Goal: Task Accomplishment & Management: Complete application form

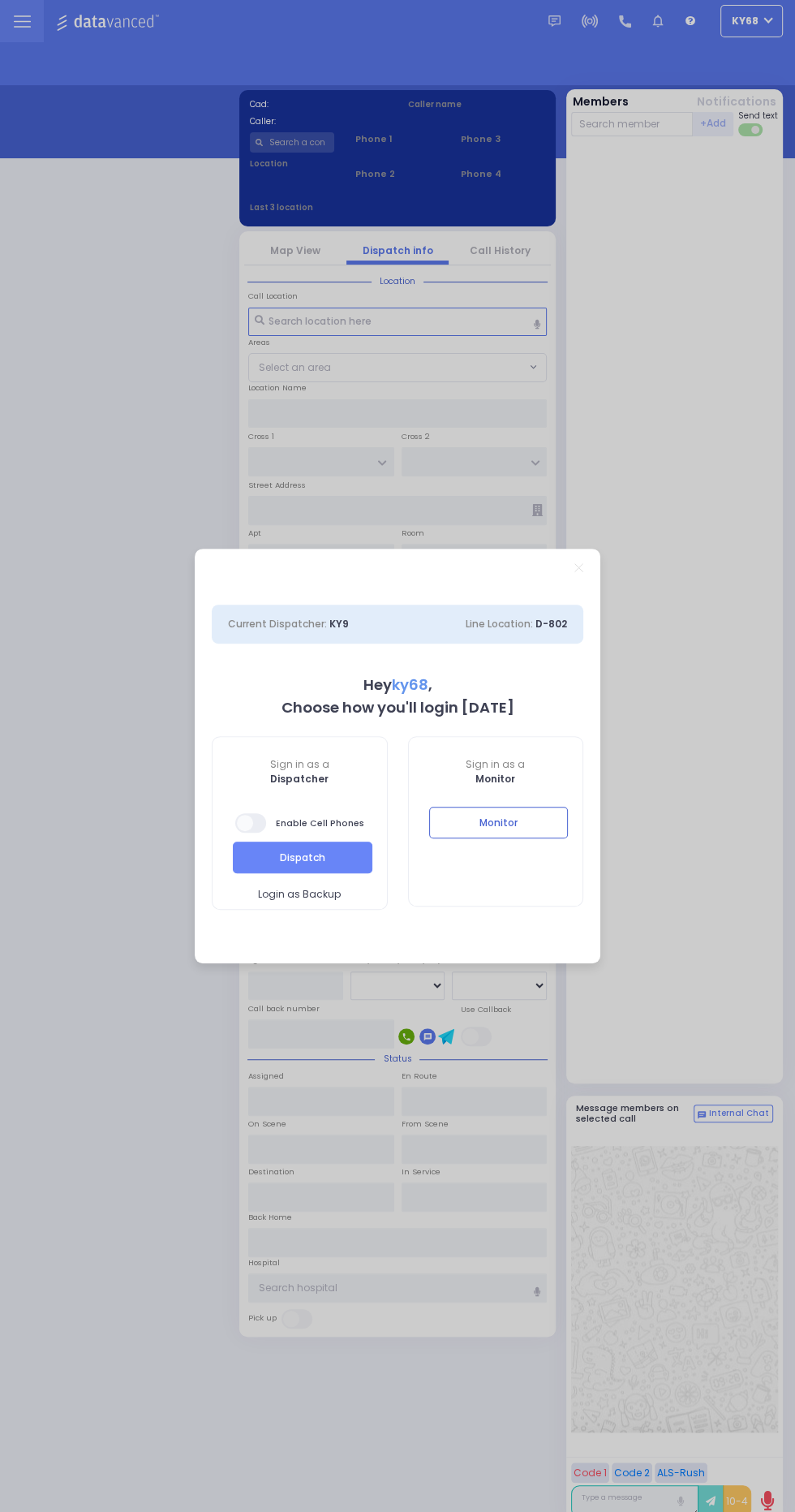
select select "12"
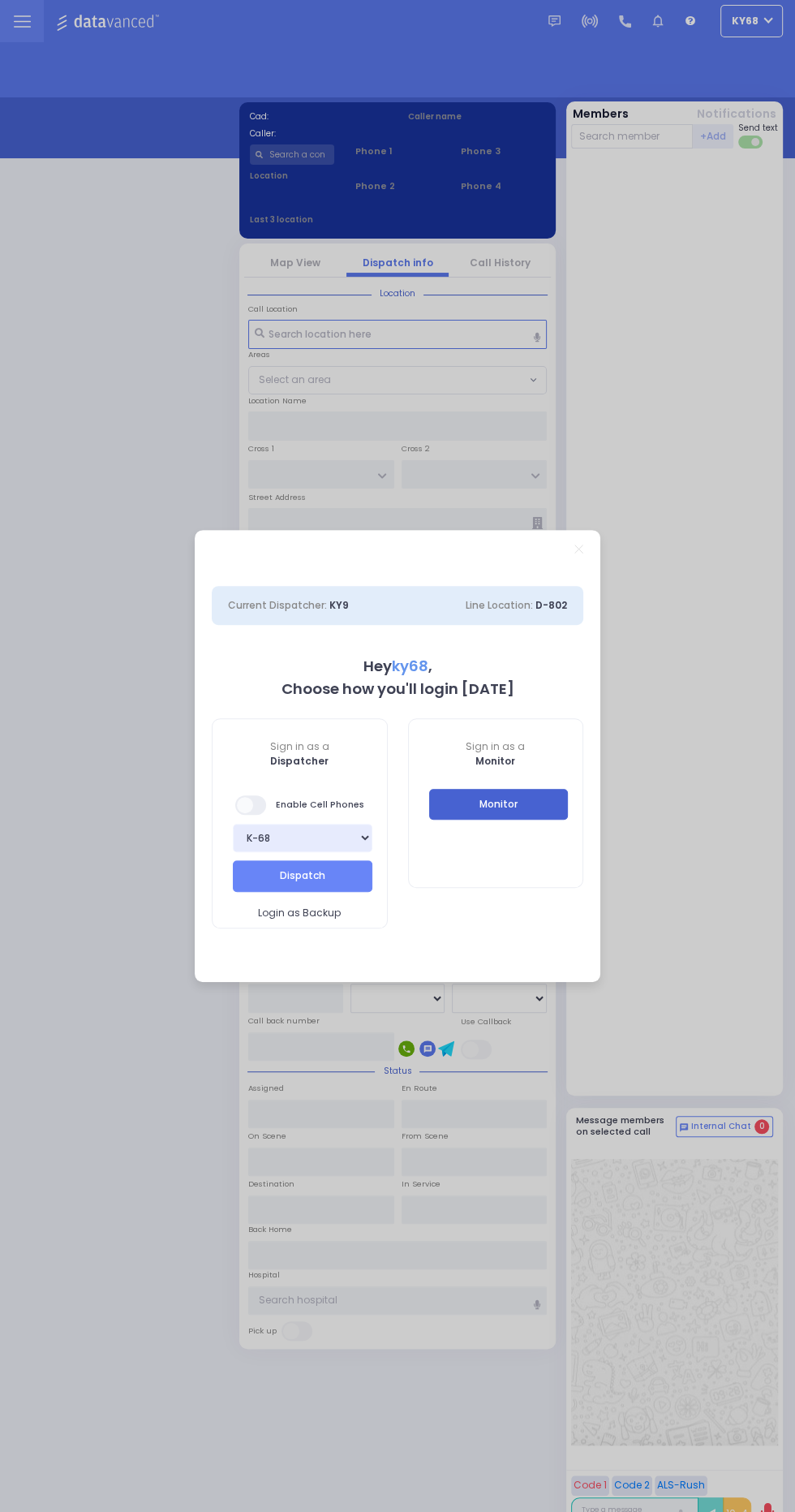
click at [533, 812] on button "Monitor" at bounding box center [498, 804] width 140 height 31
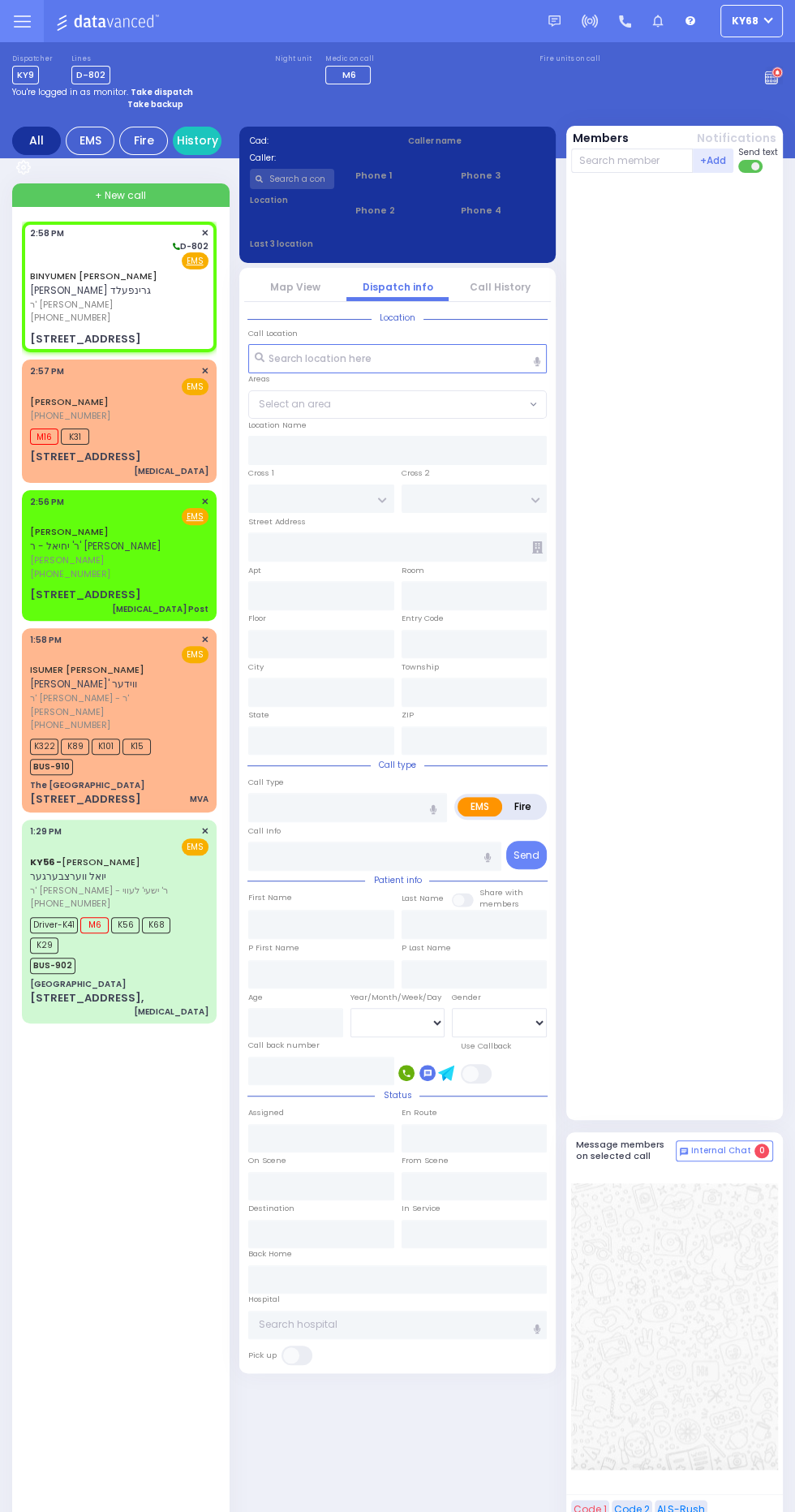
select select
radio input "true"
type input "BINYUMEN HERSH"
type input "GREENFELD"
select select
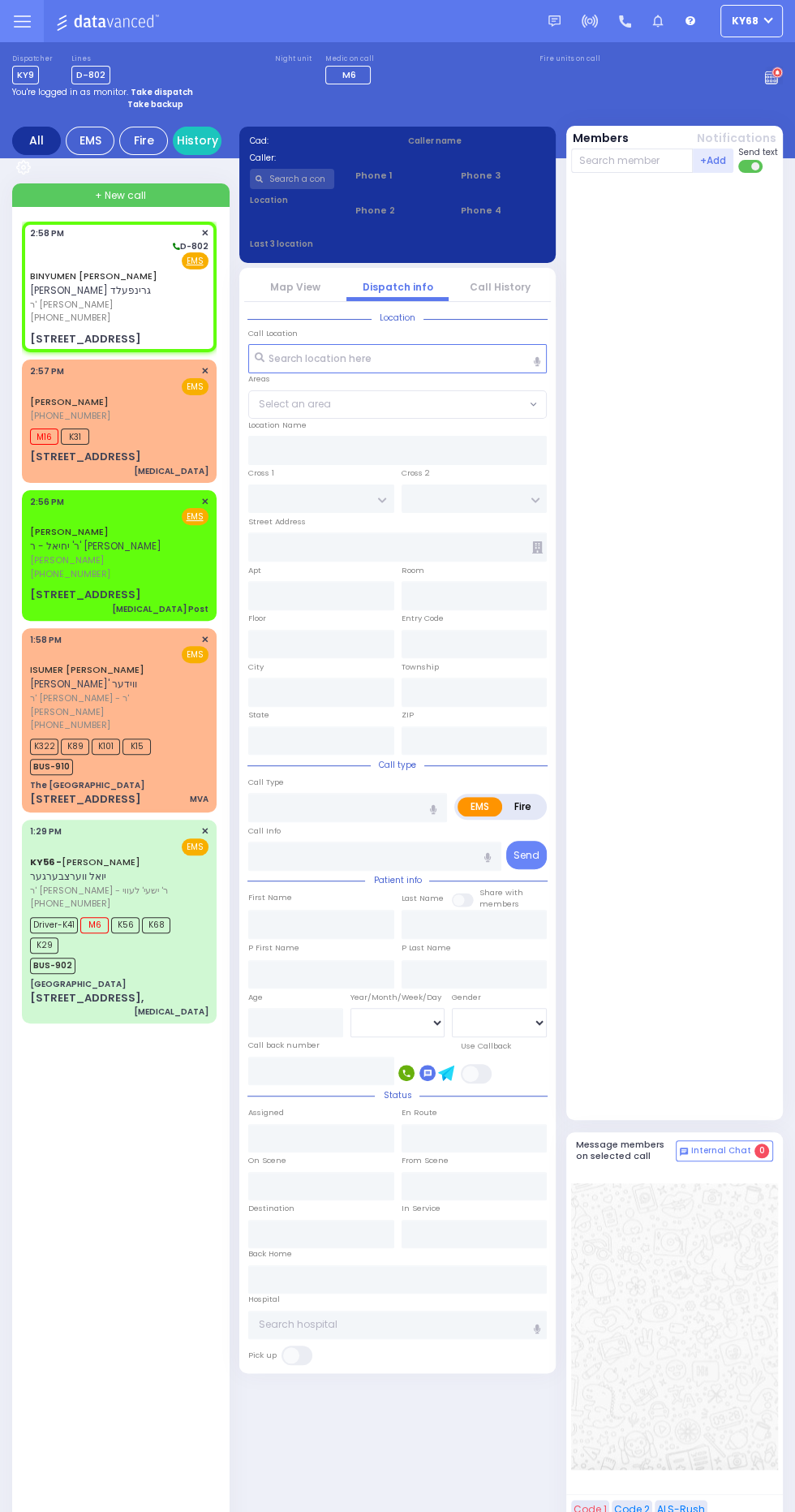
type input "14:58"
type input "SASEV COURT"
type input "KARLIN BLVD"
type input "6 MOUNTAIN RD"
type input "201"
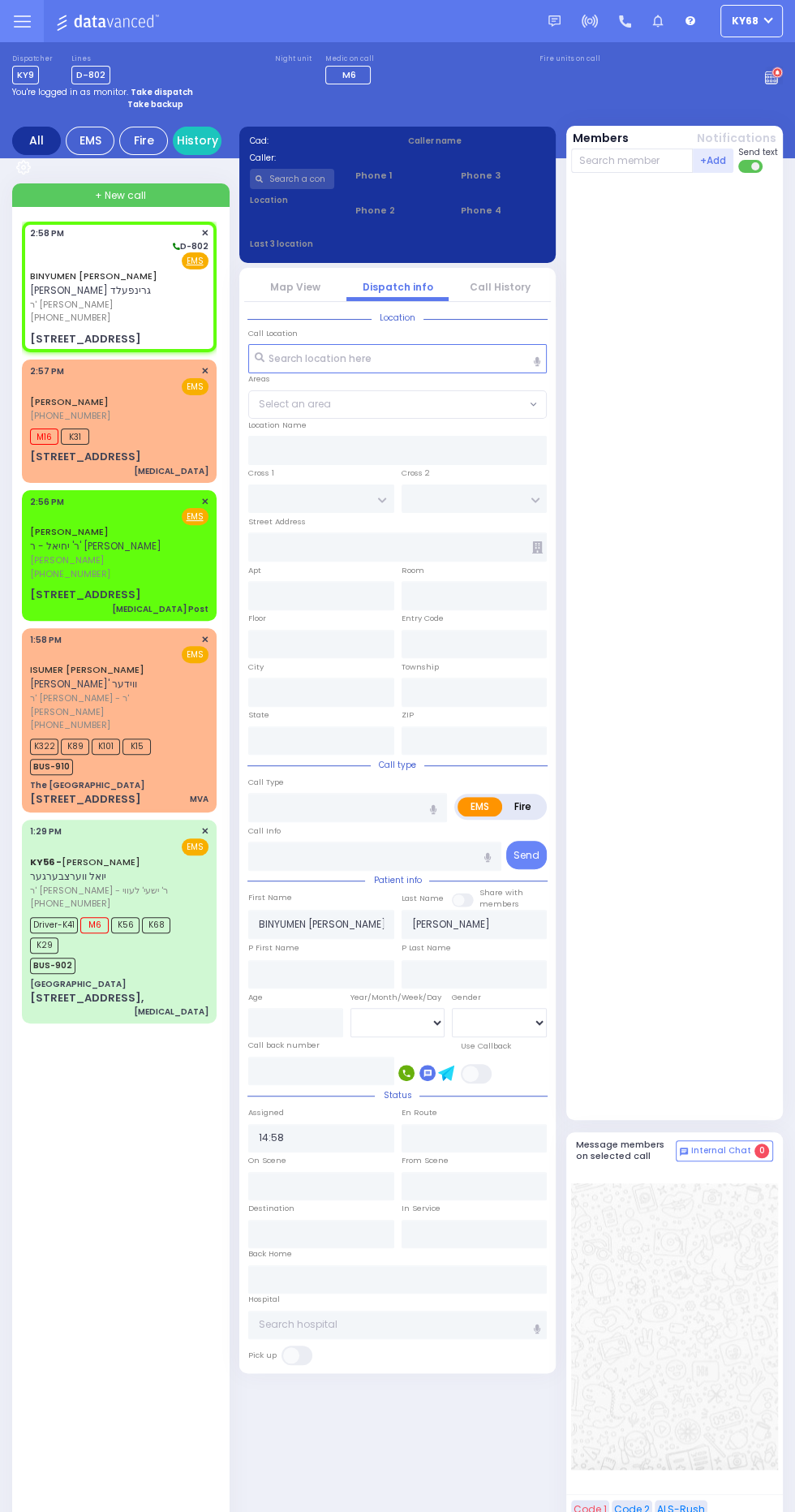
type input "Kiryas Joel"
type input "New York"
type input "10950"
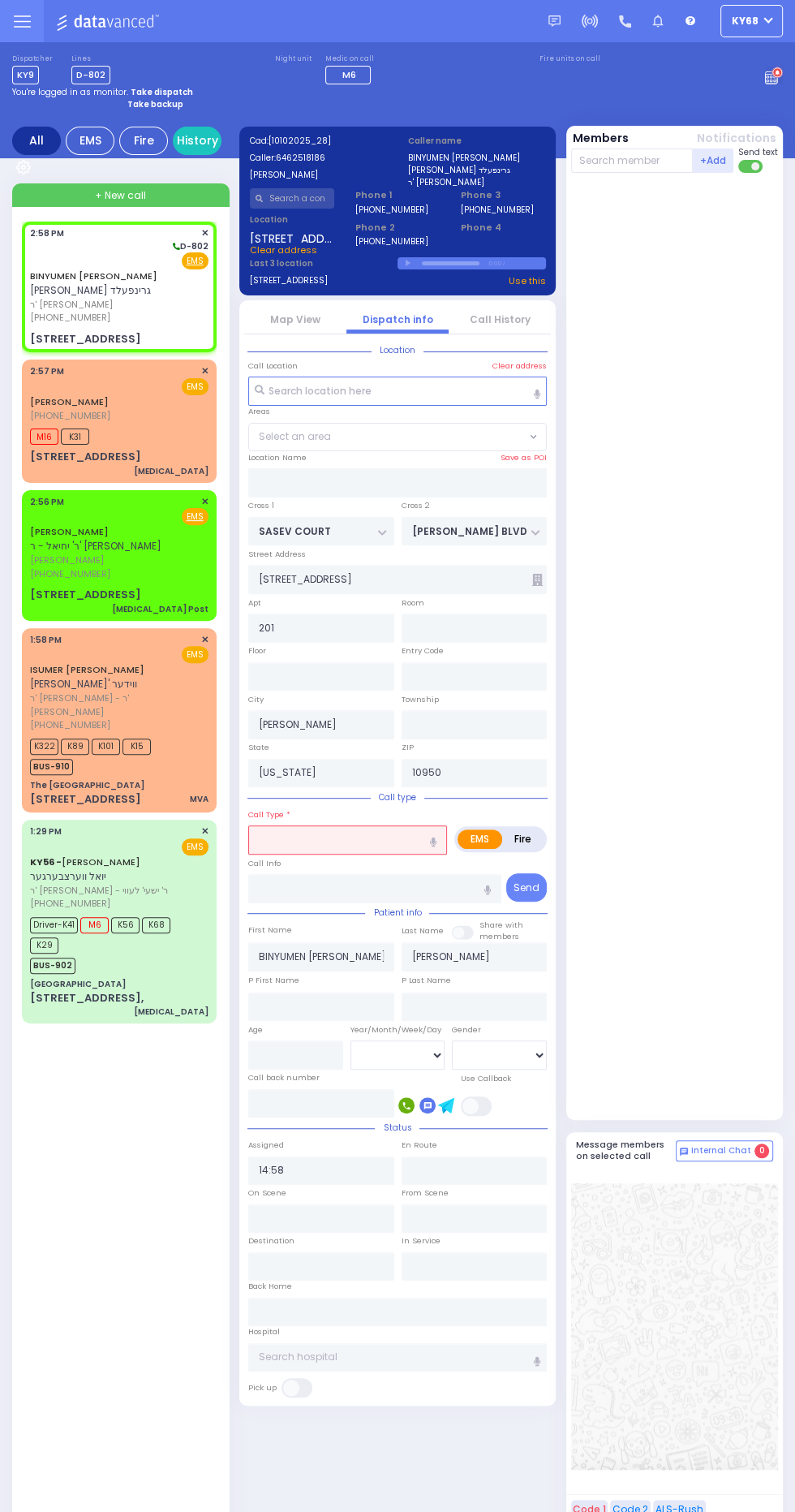
select select "SECTION 5"
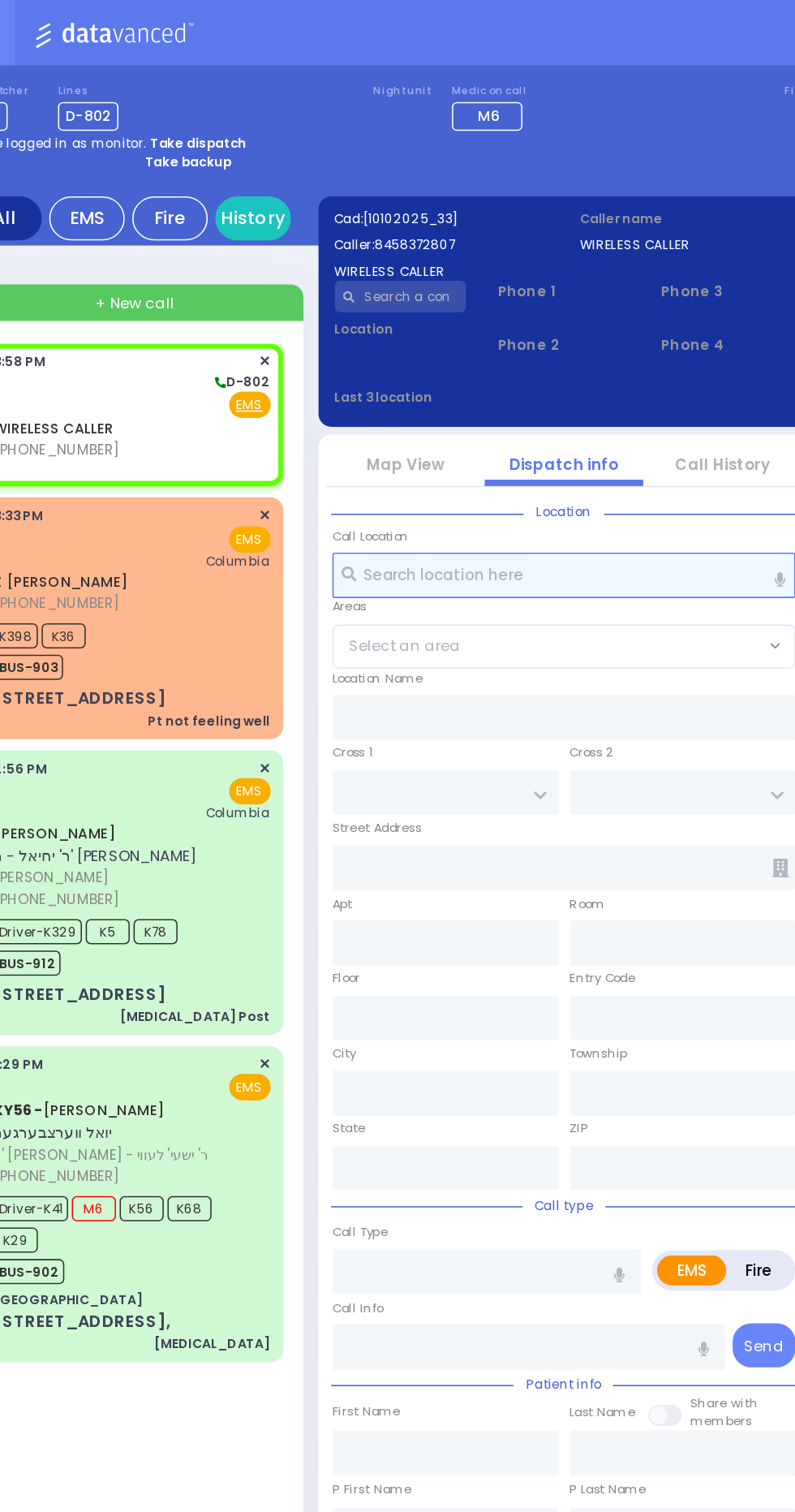
select select
radio input "true"
select select
type input "15:58"
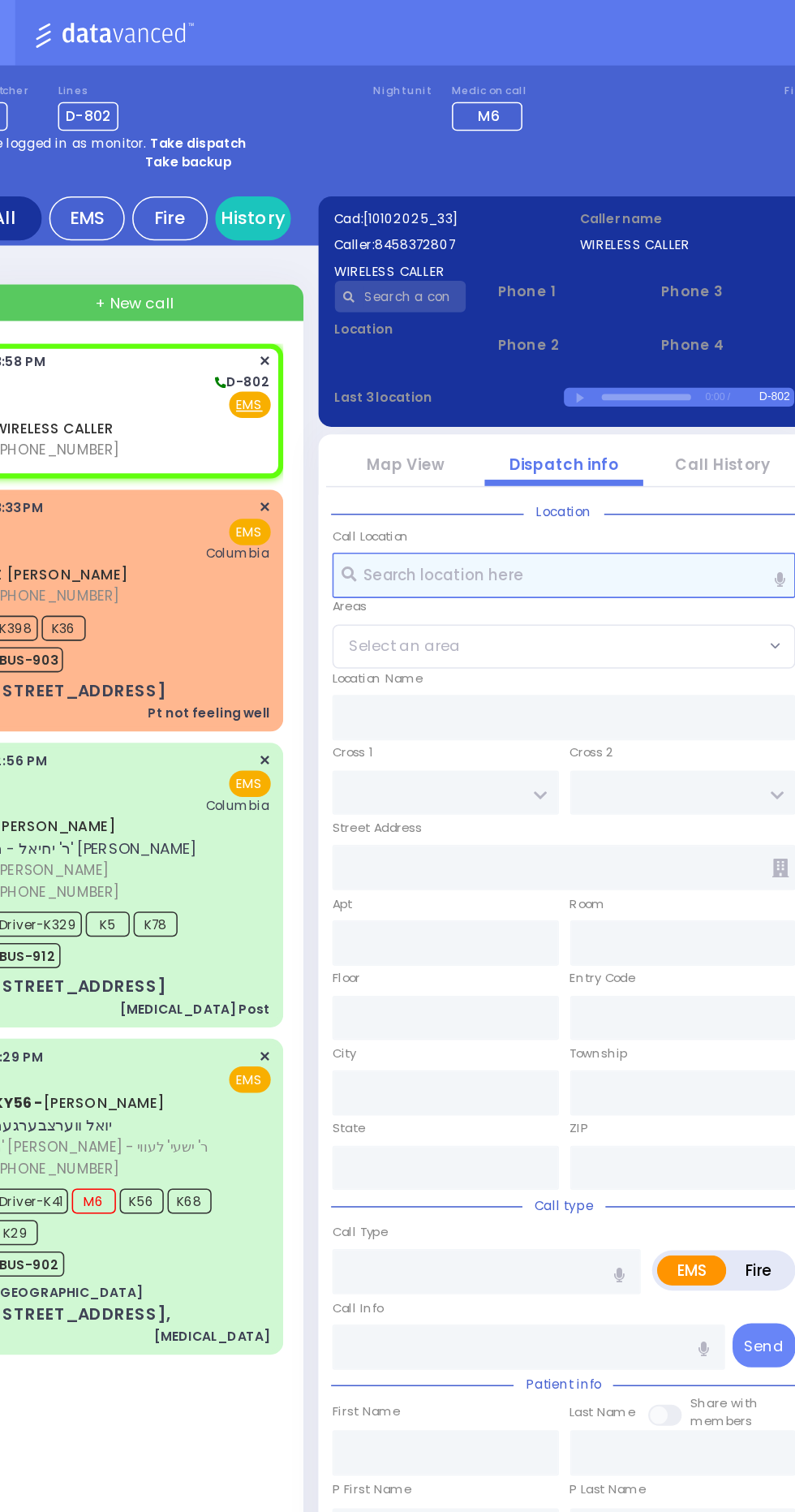
select select
radio input "true"
select select
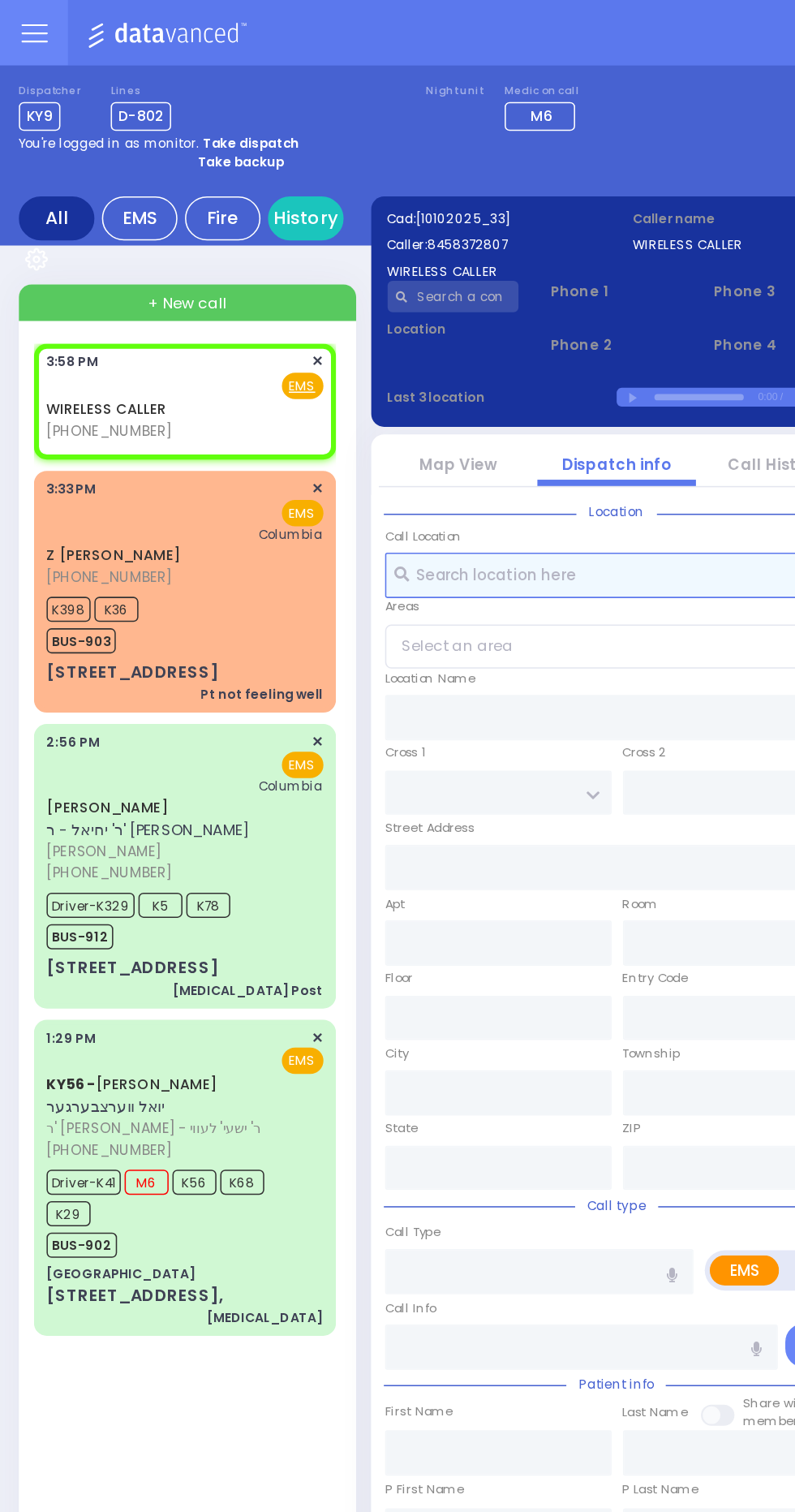
select select
radio input "true"
select select
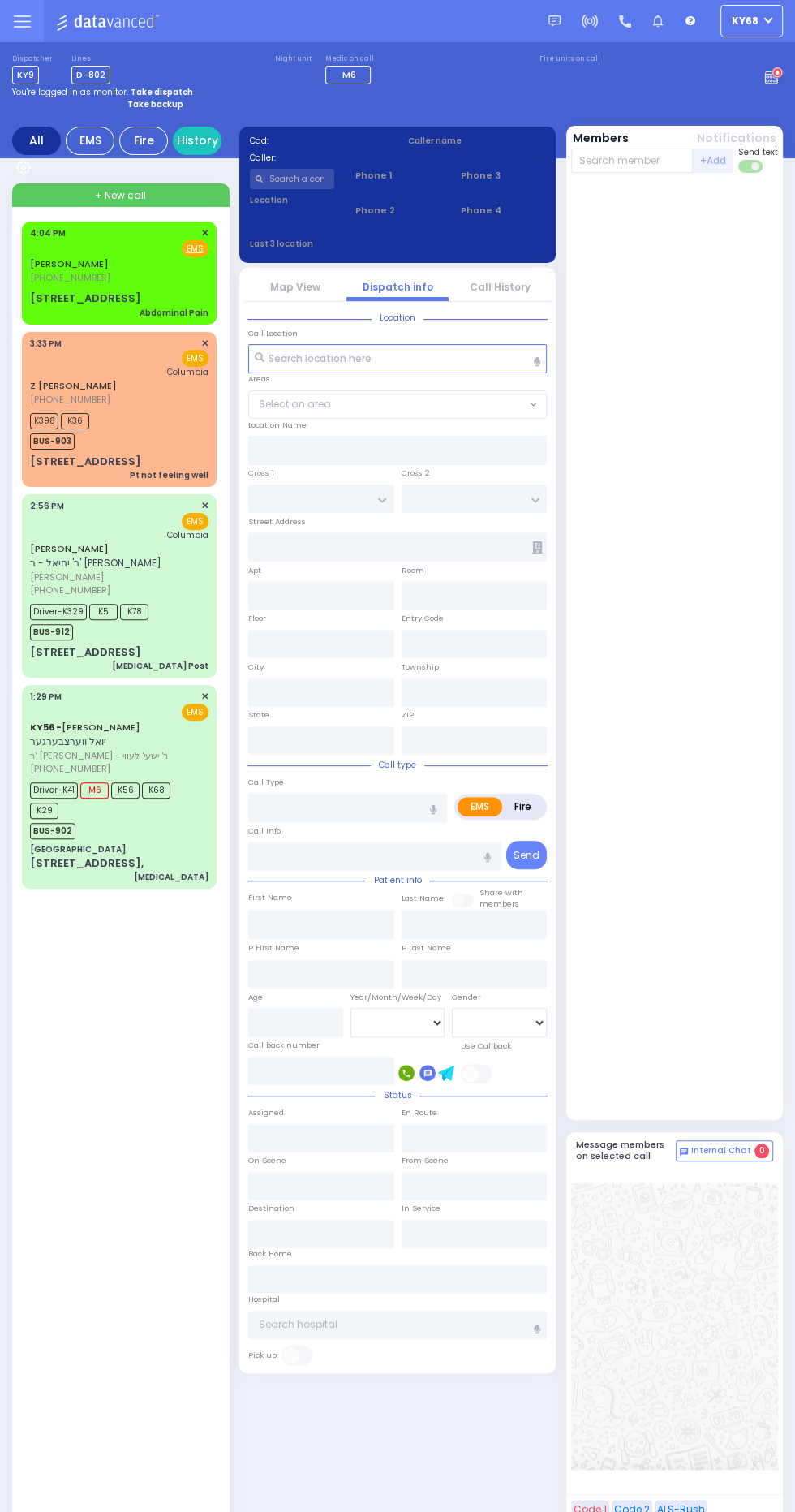
click at [31, 843] on div "[GEOGRAPHIC_DATA]" at bounding box center [77, 849] width 96 height 12
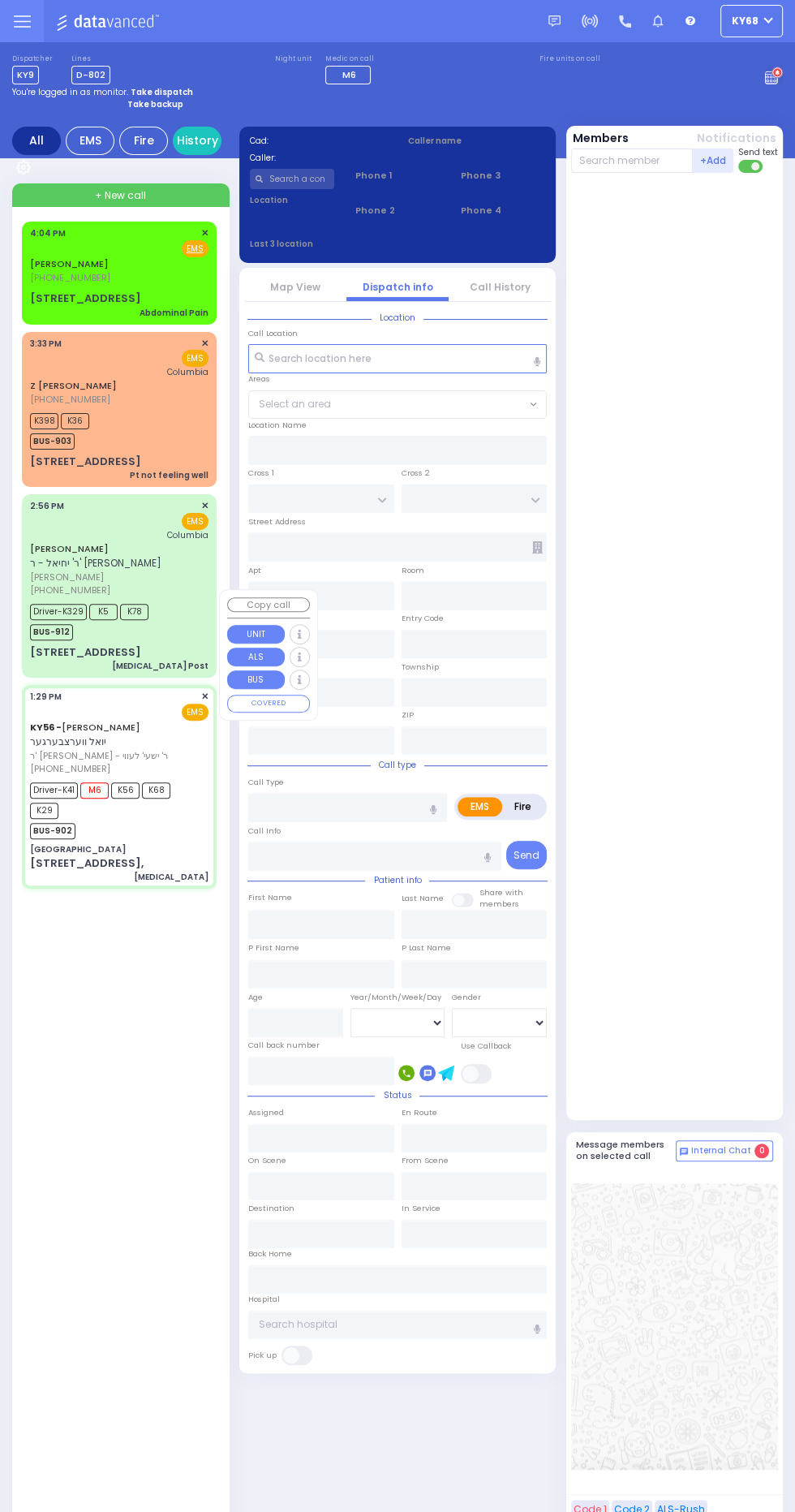
select select
type input "[MEDICAL_DATA]"
radio input "true"
type input "JOEL"
type input "WERTZBERGER"
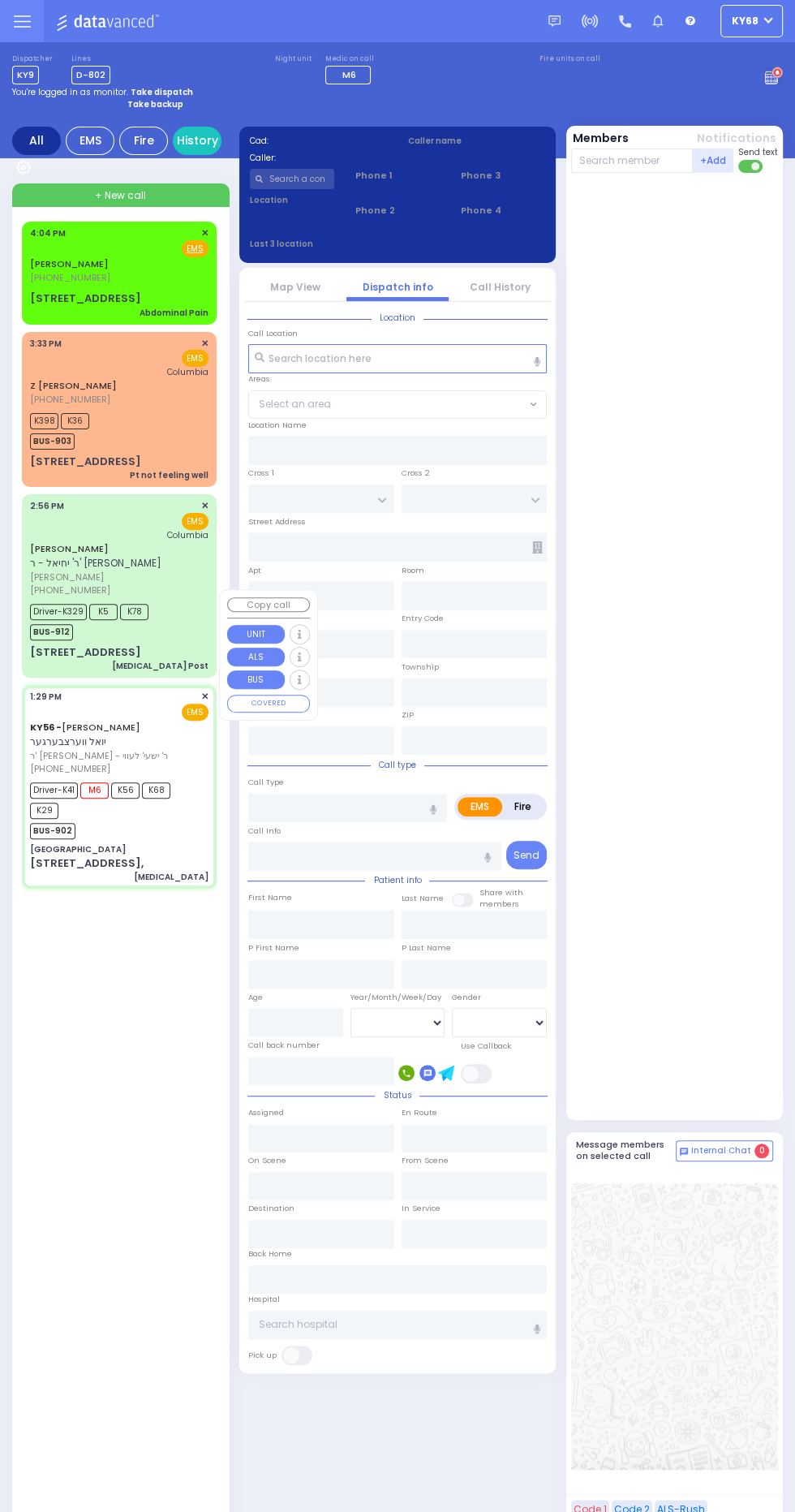
type input "Samuel"
type input "Feurstein"
type input "43"
select select "Year"
select select "[DEMOGRAPHIC_DATA]"
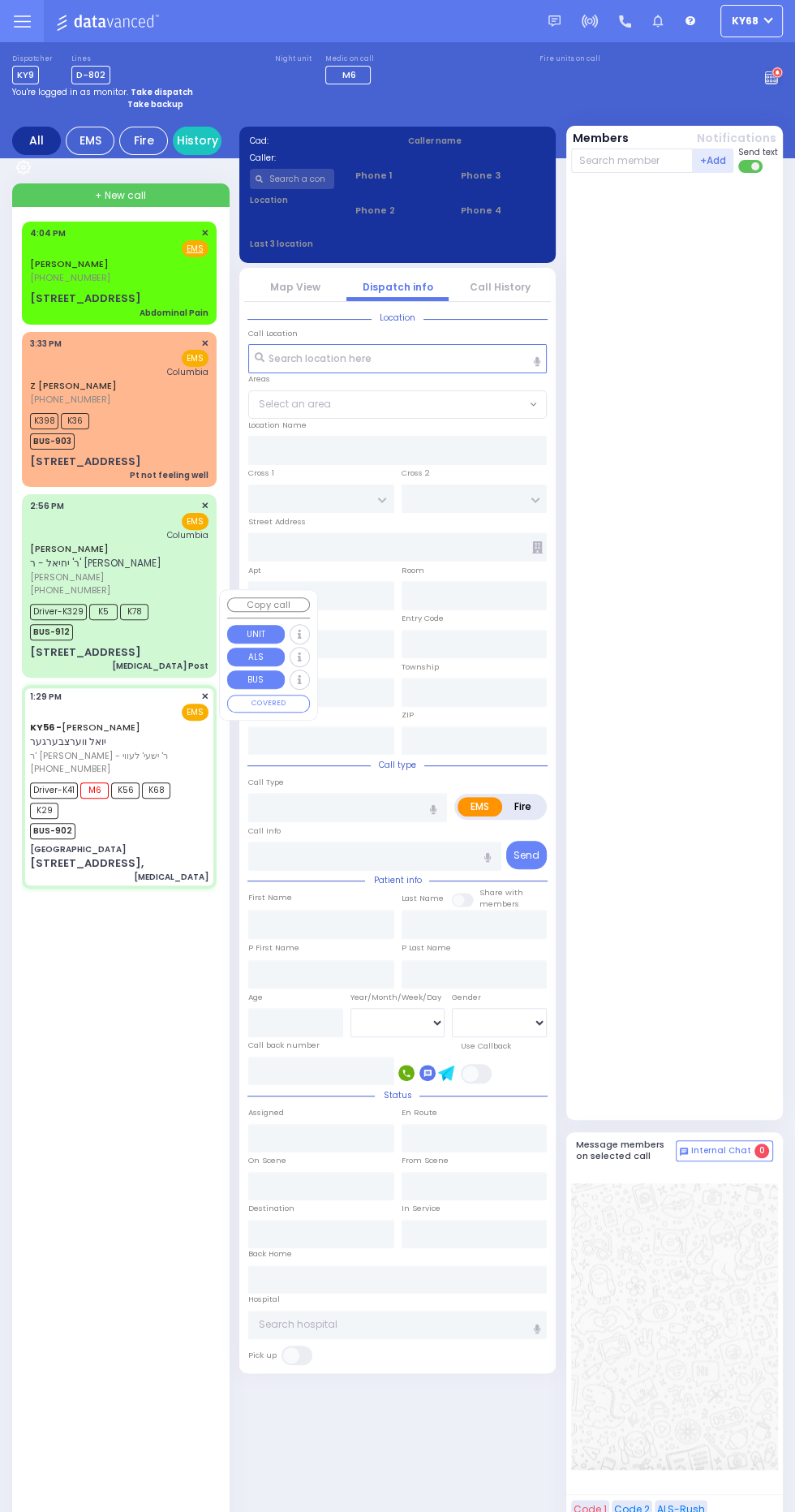
type input "13:29"
type input "13:31"
type input "13:33"
type input "13:45"
type input "14:40"
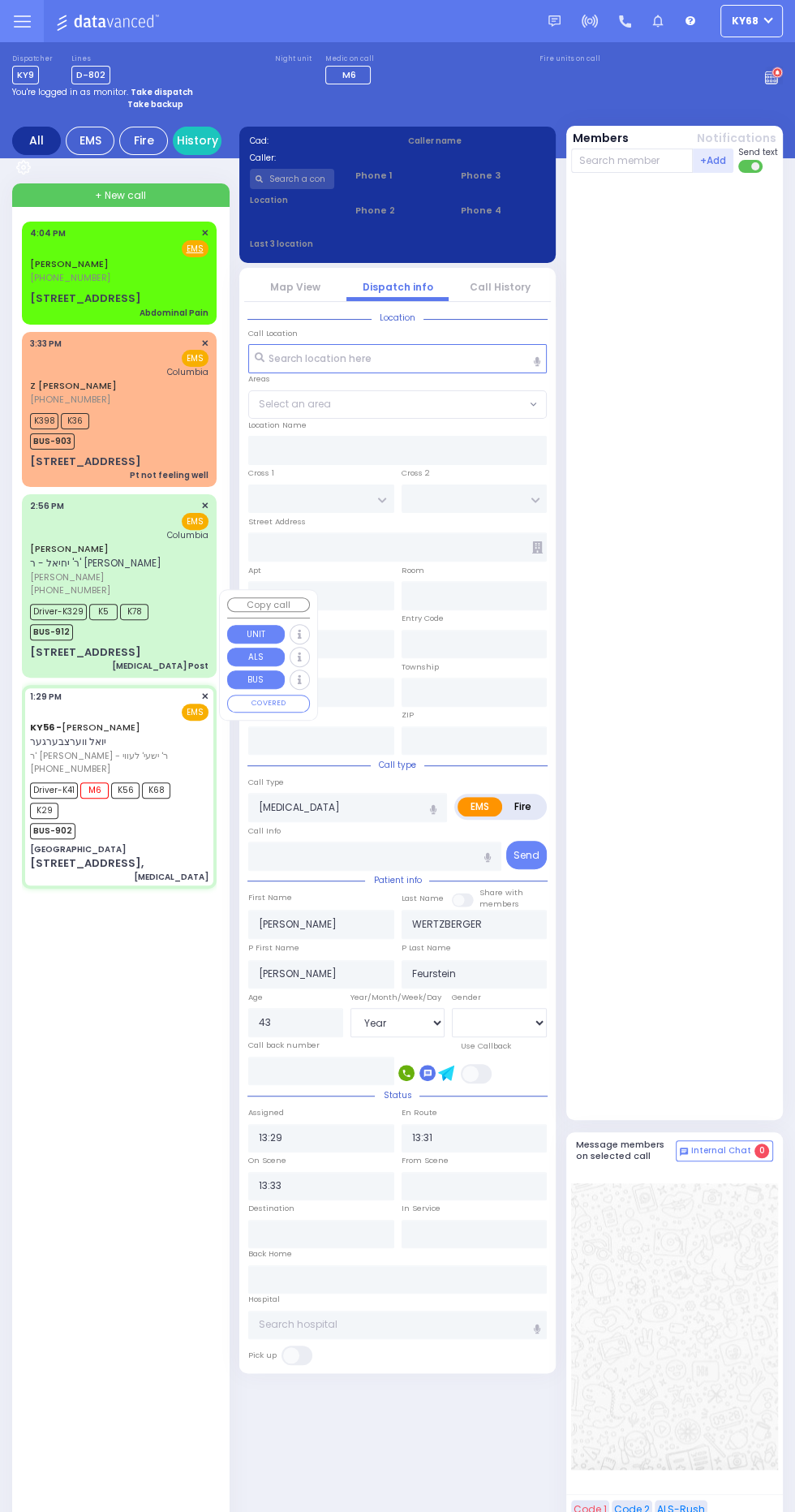
type input "15:00"
type input "Lenox Hill Hospital 100 E 77TH ST New York City"
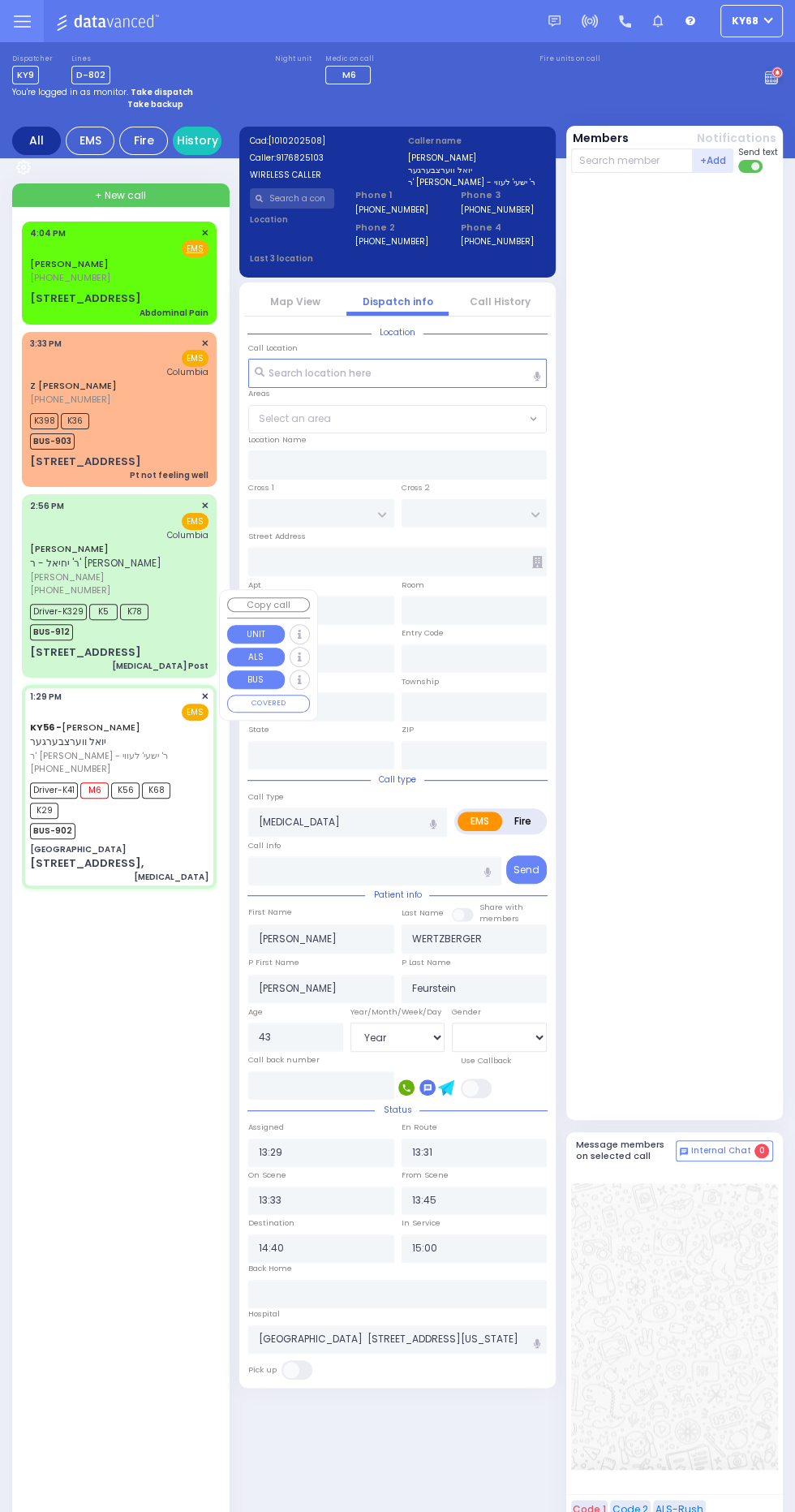
type input "[GEOGRAPHIC_DATA]"
type input "GORLITZ COURT"
type input "MEZABISH PL"
type input "[STREET_ADDRESS],"
type input "Monroe"
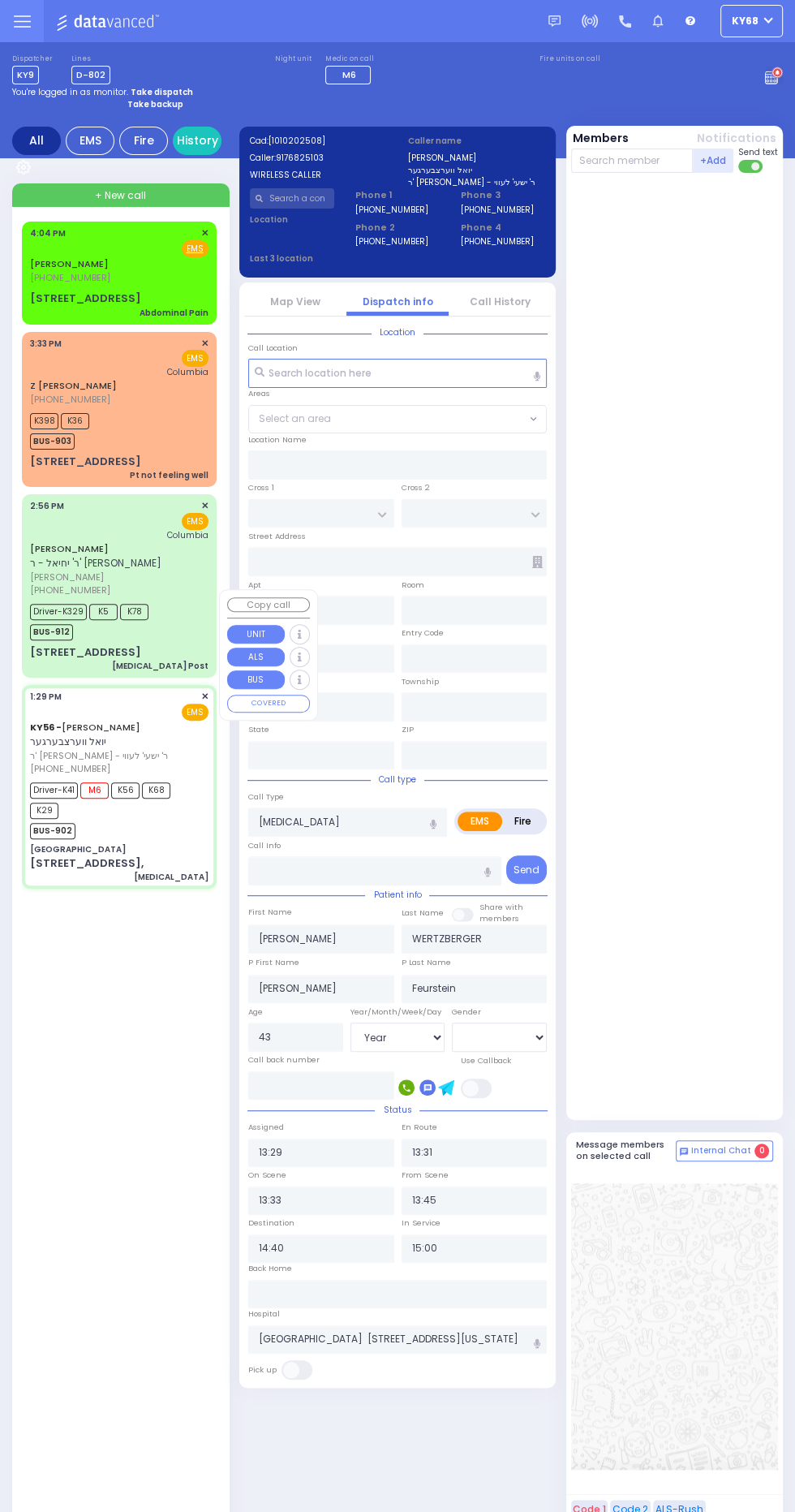
type input "[US_STATE]"
type input "10950"
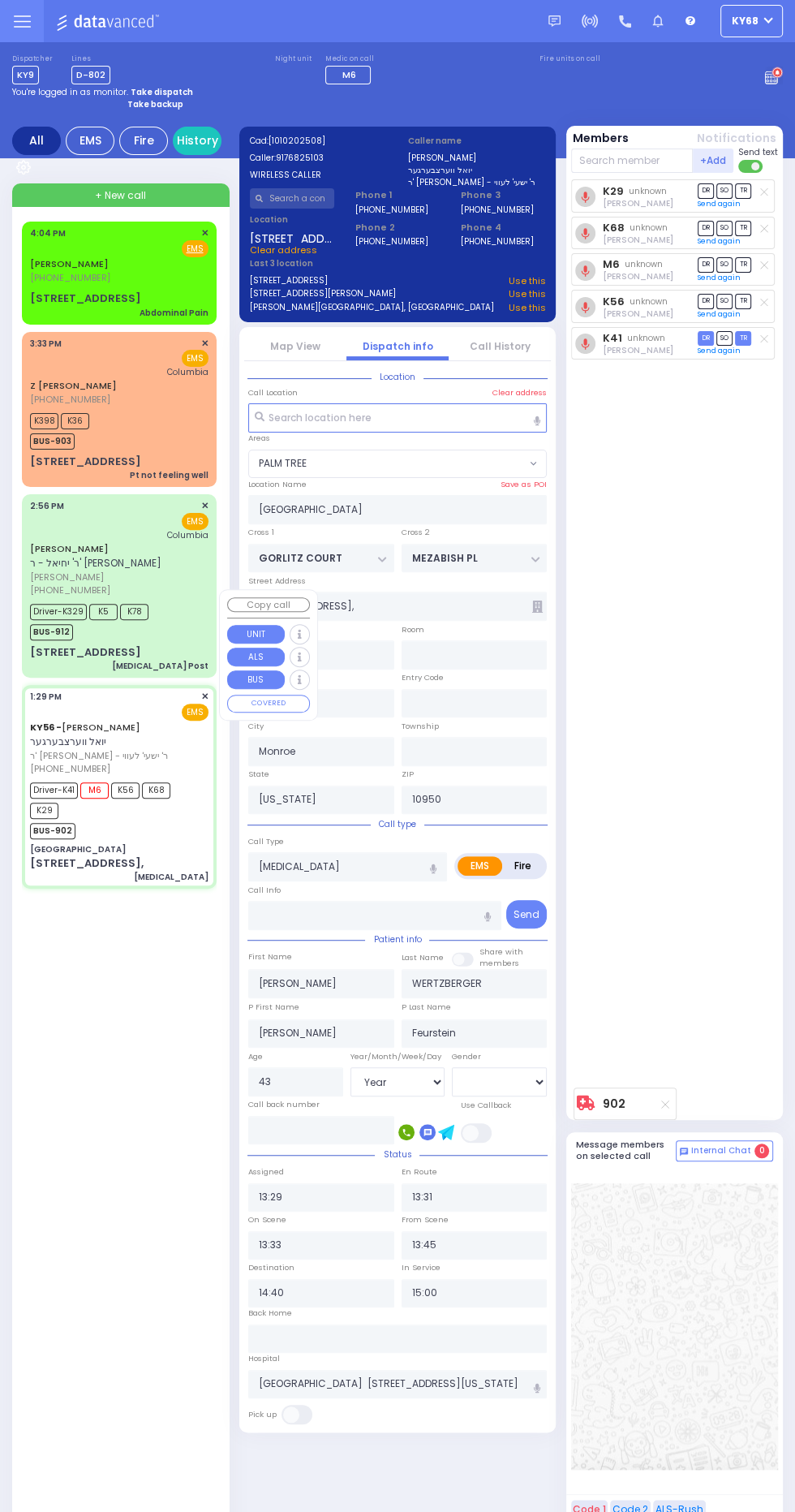
select select "PALM TREE"
click at [715, 502] on div "K29 Yikseal Yosef Neuman DR SO TR Sending text" at bounding box center [677, 629] width 211 height 901
click at [30, 644] on div "[STREET_ADDRESS]" at bounding box center [85, 652] width 111 height 16
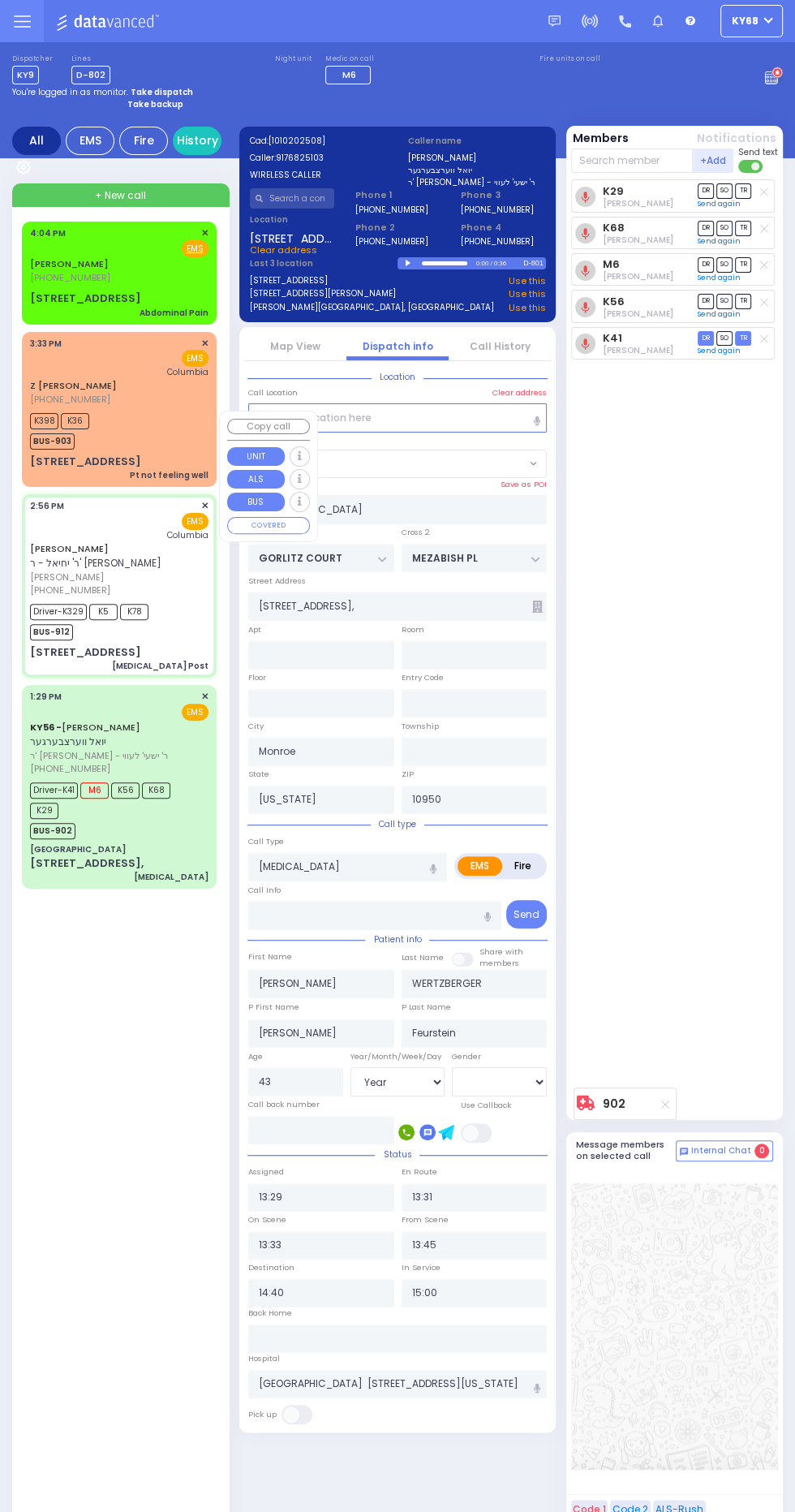
select select
type input "[MEDICAL_DATA] Post"
radio input "true"
type input "YIDA"
type input "GUTTMAN"
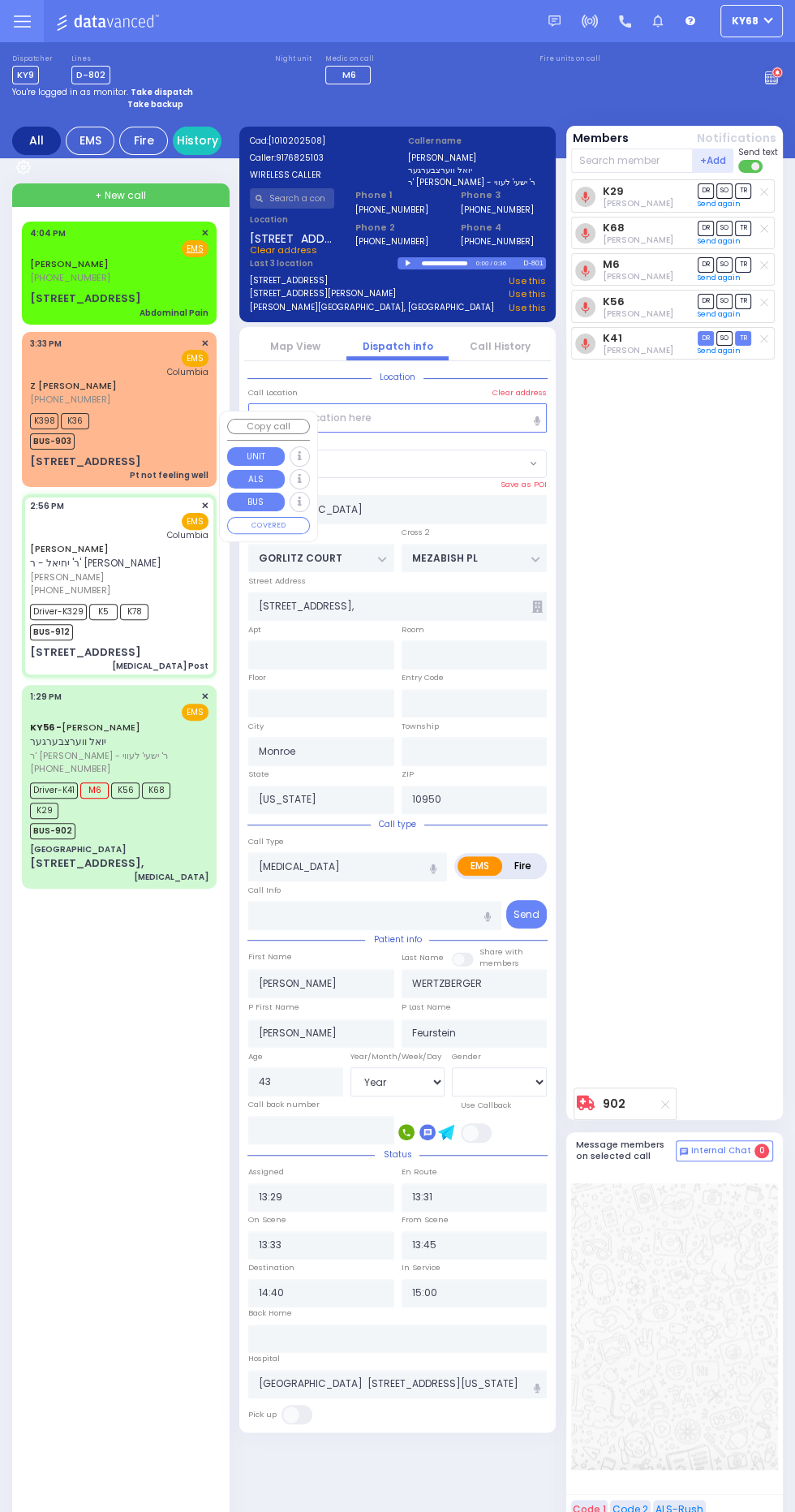
type input "Yitzchk"
type input "Gutman"
type input "8"
select select "Month"
select select "[DEMOGRAPHIC_DATA]"
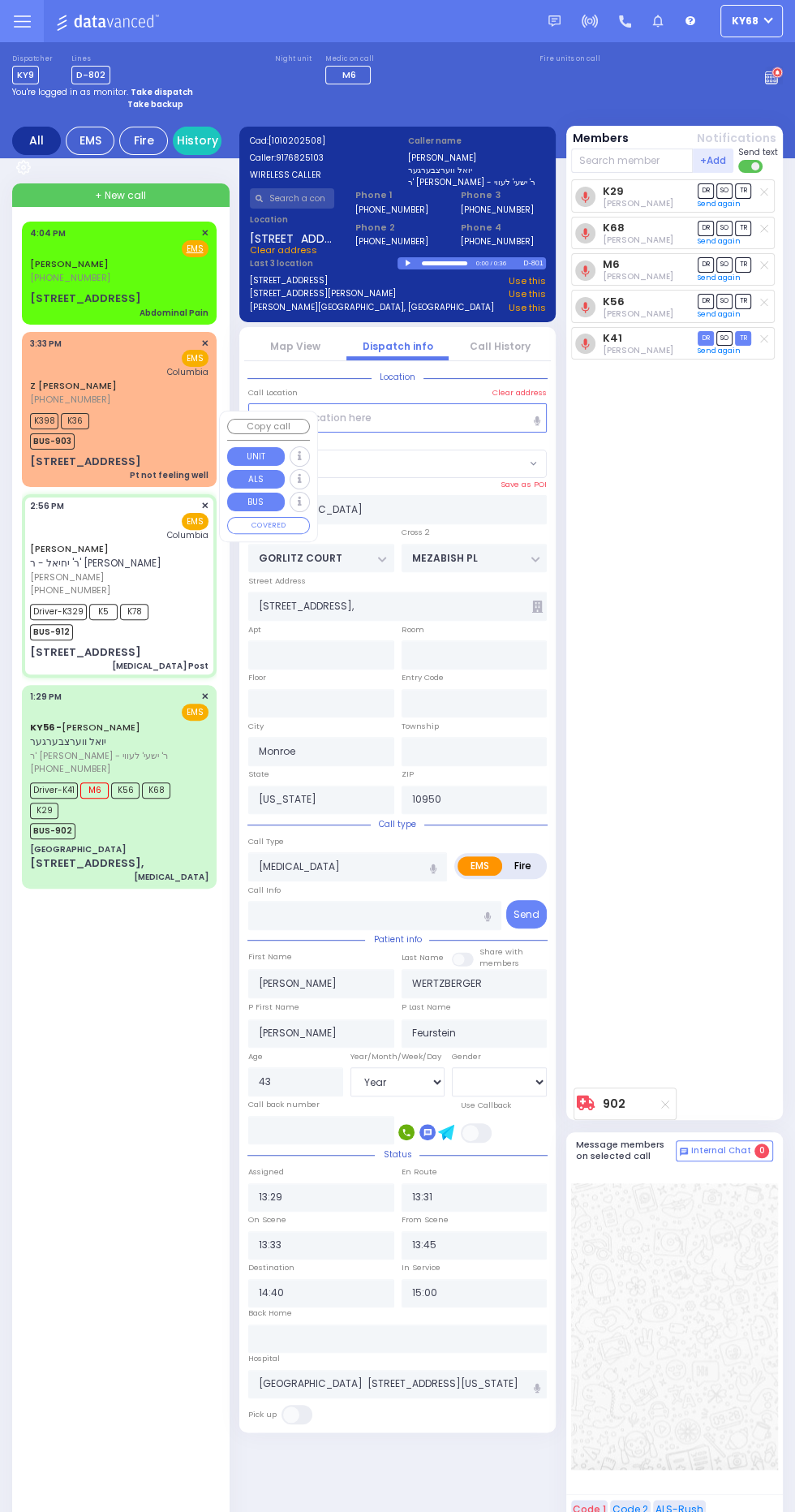
type input "14:56"
type input "15:00"
type input "15:02"
type input "15:33"
type input "New York Presbyterian Hospital- Columbia Campus"
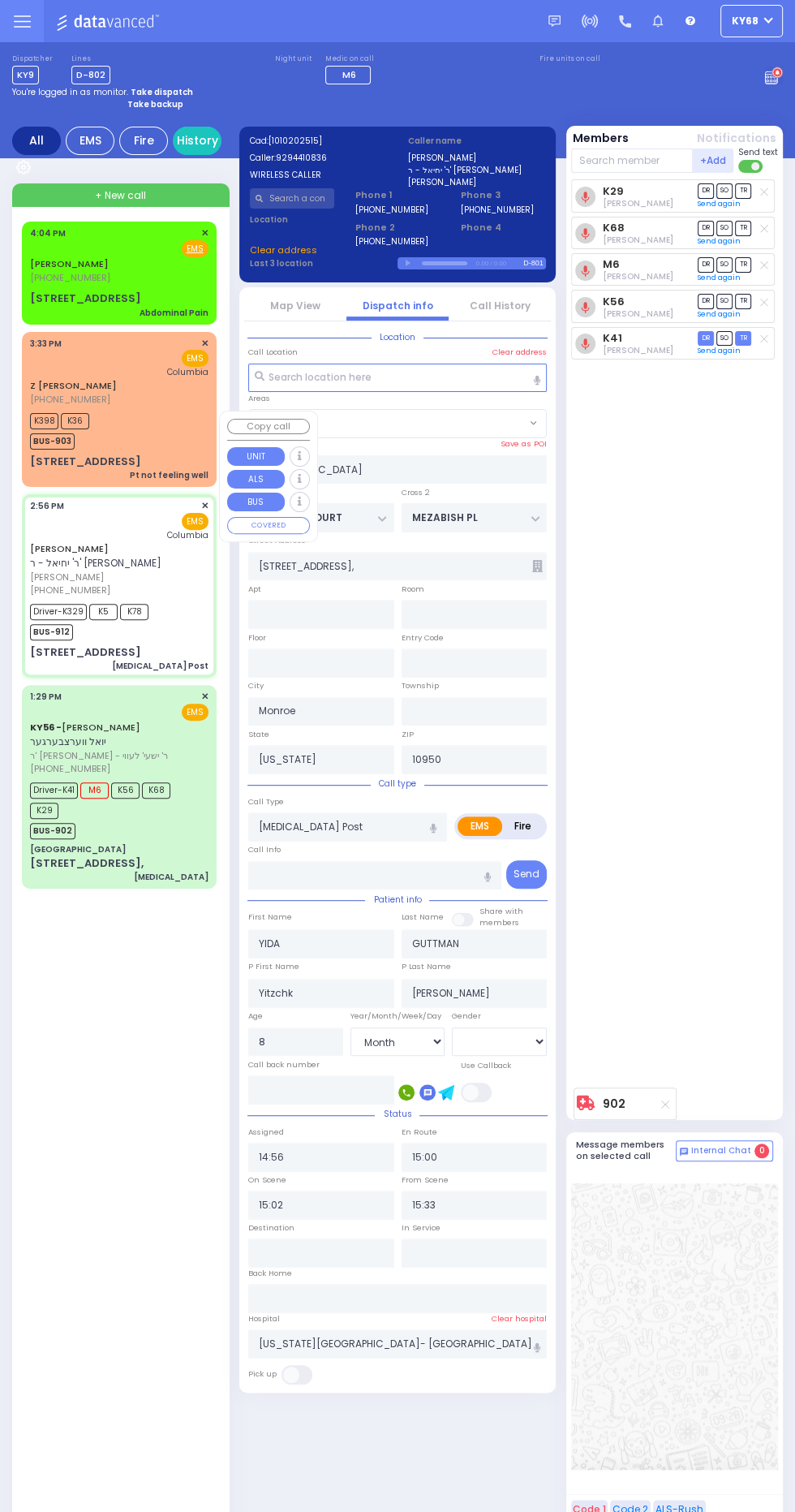
type input "D. A. WEIDER BLVD"
type input "FOREST RD"
type input "17 FOREST RD"
type input "111"
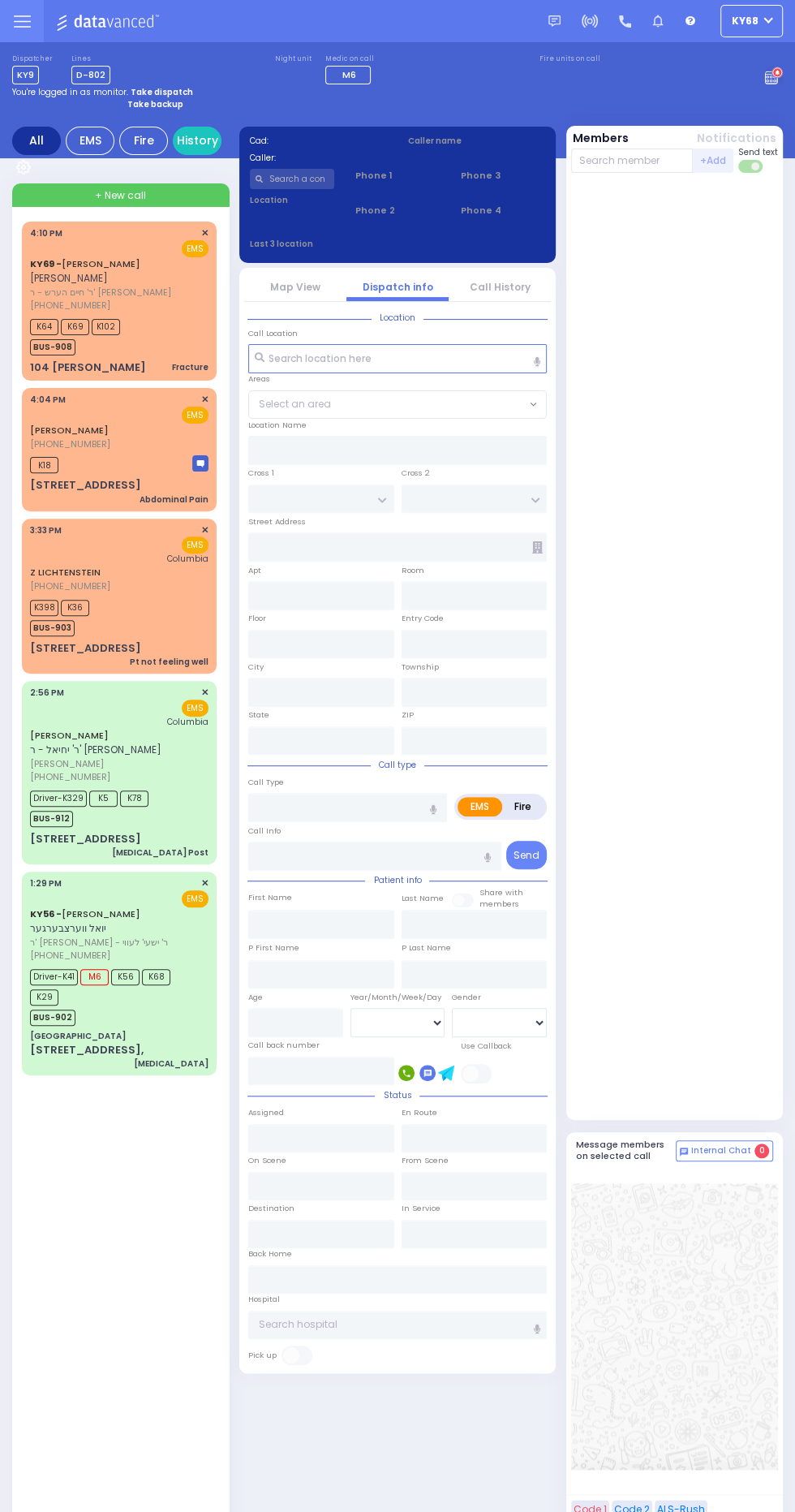
click at [777, 71] on icon at bounding box center [777, 73] width 4 height 5
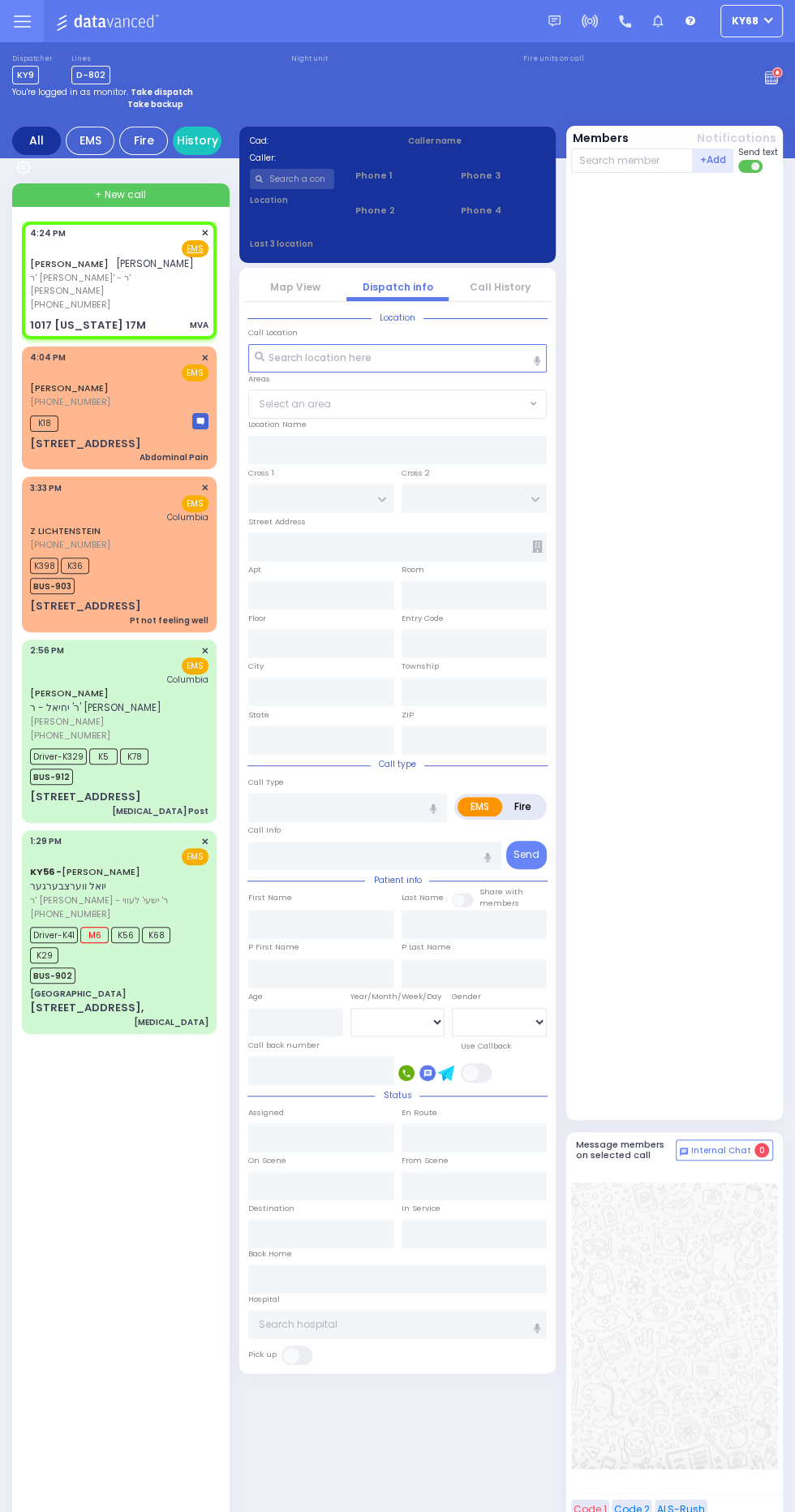
select select
type input "MVA"
radio input "true"
type input "MOSHE JOSEPH"
type input "FRIEDLANDER"
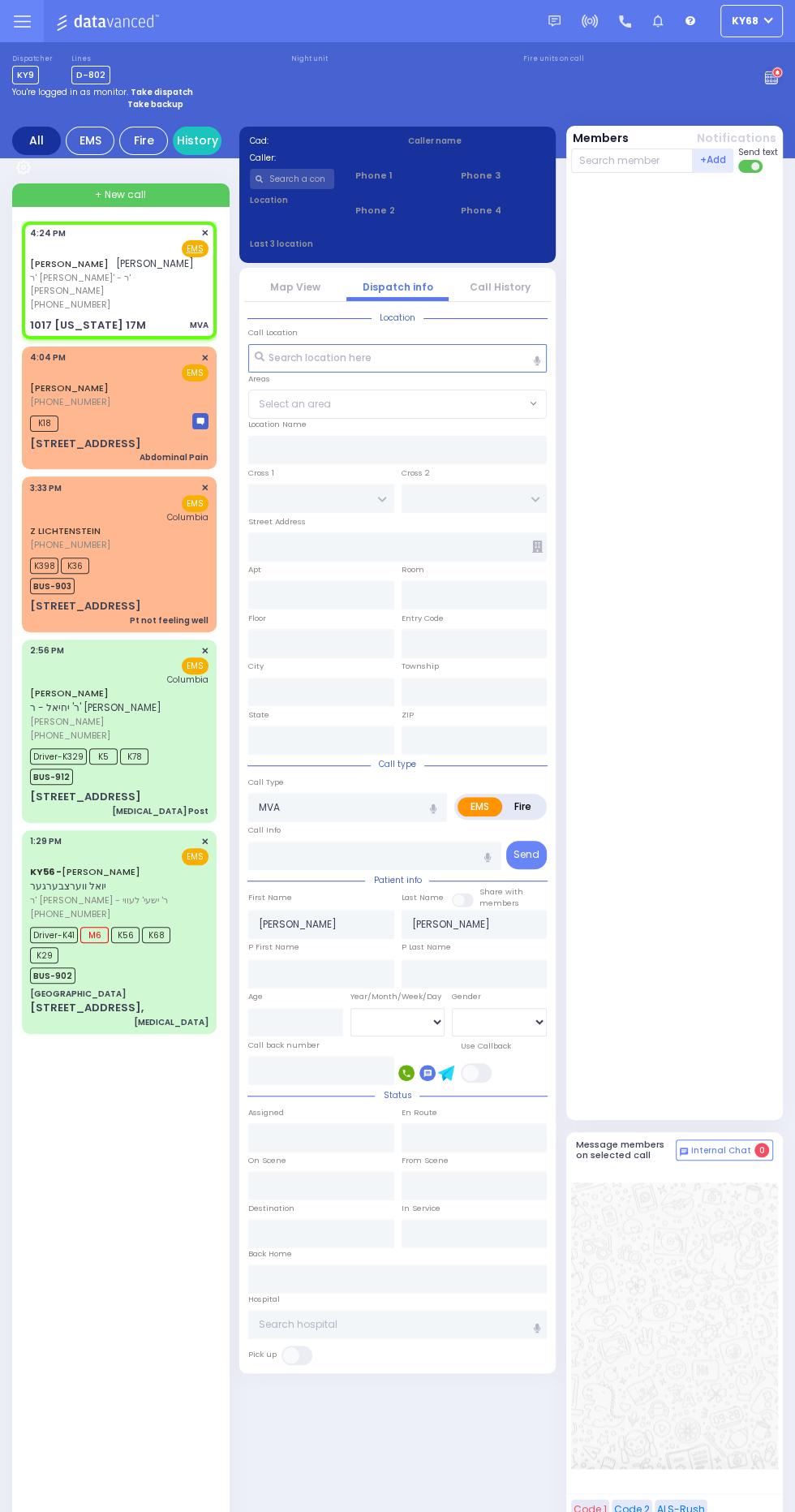
select select
type input "16:24"
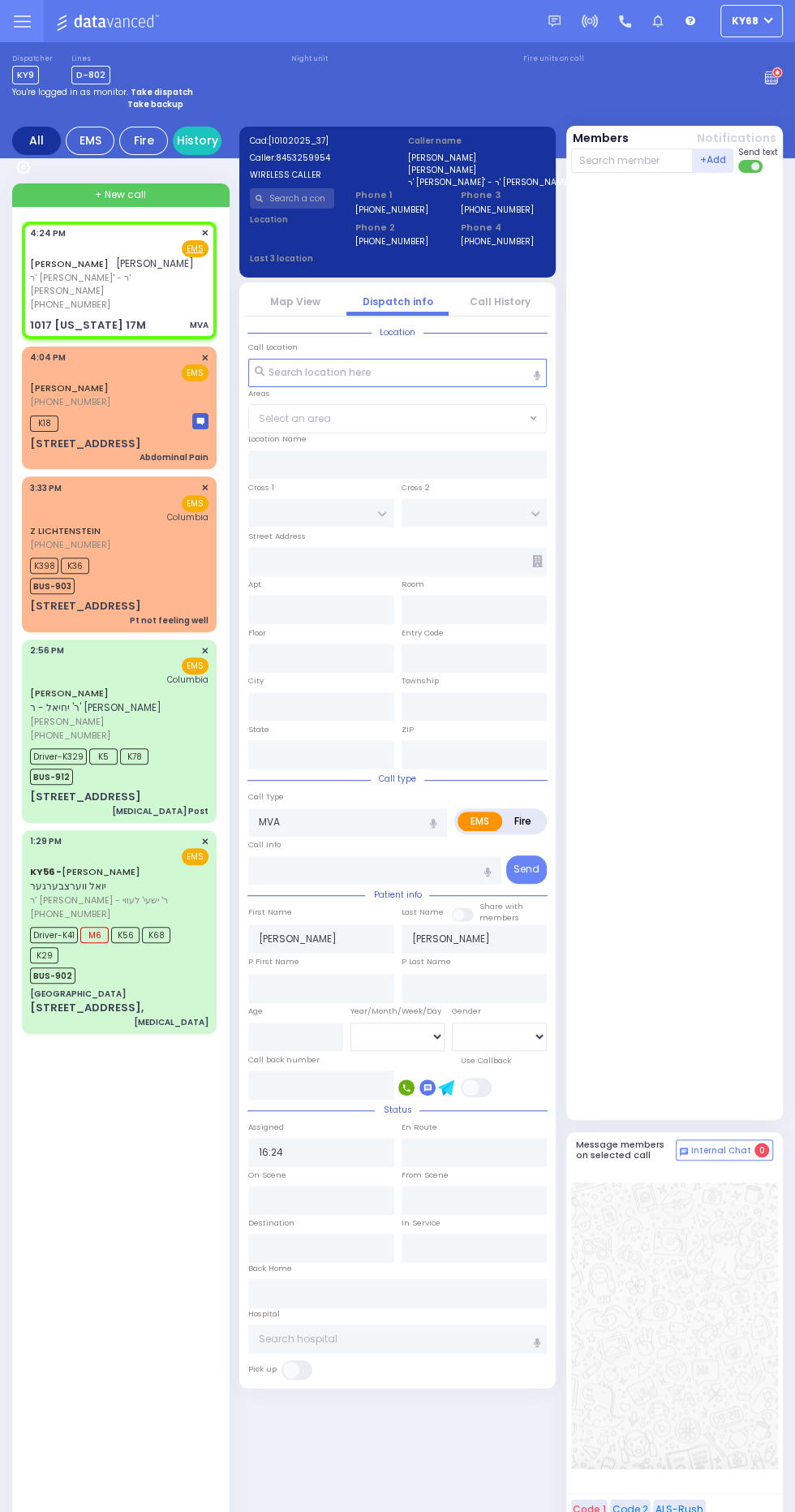
type input "MUSEUM VILLAGE RD"
type input "STAIR WAY"
type input "1017 [US_STATE] 17M"
type input "Monroe"
type input "[US_STATE]"
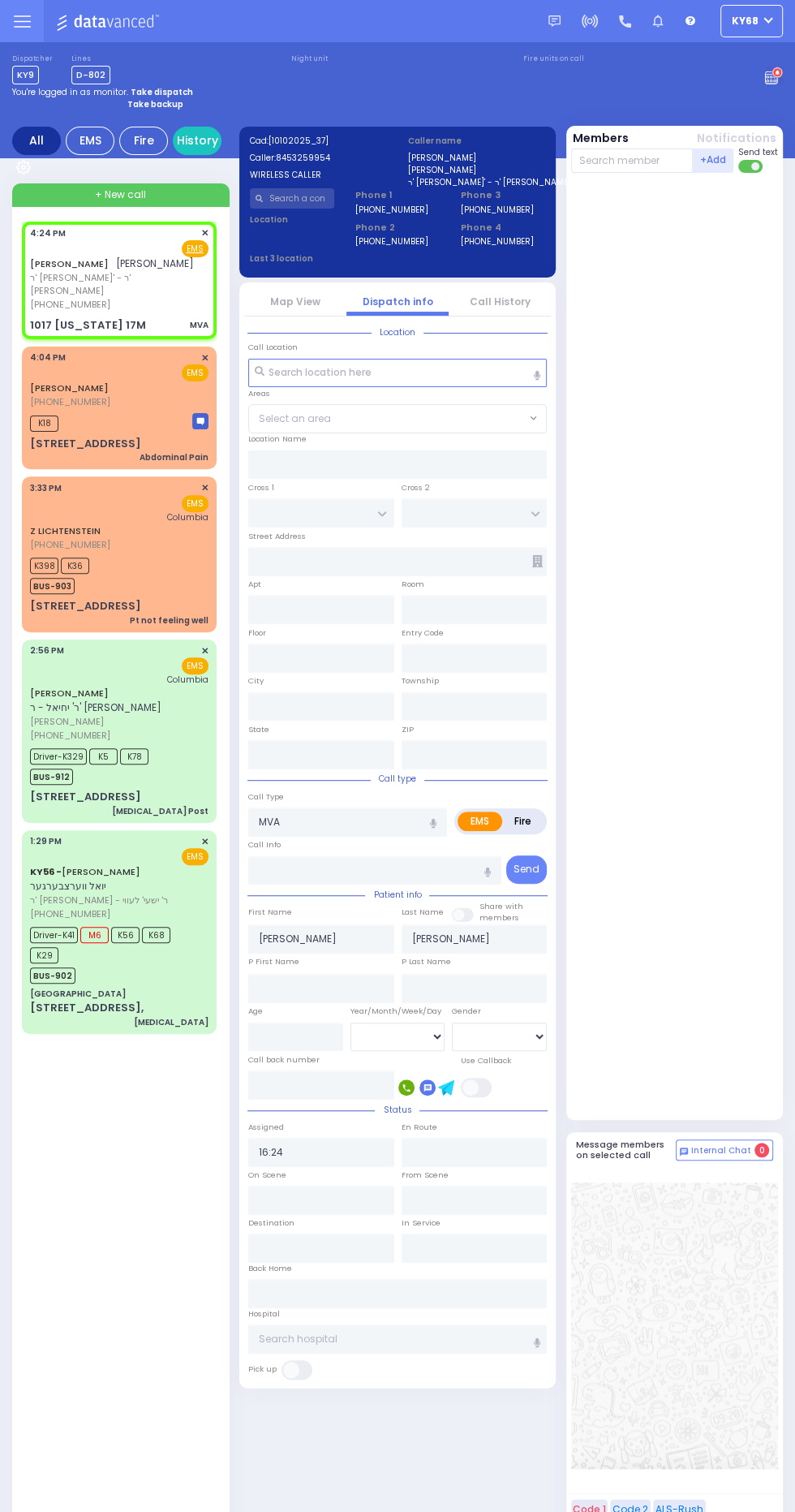
type input "10950"
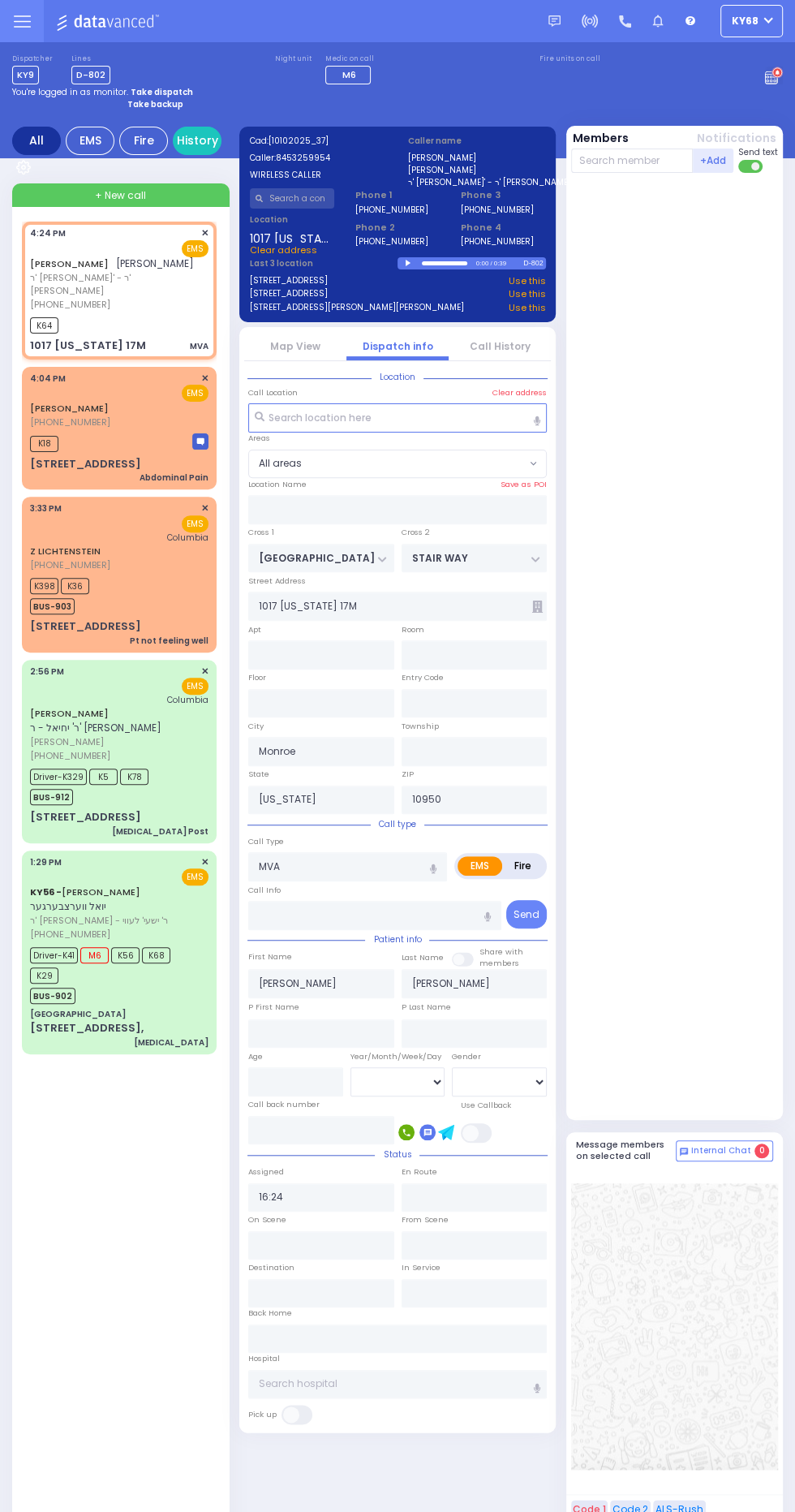
select select
radio input "true"
select select
type input "16:25"
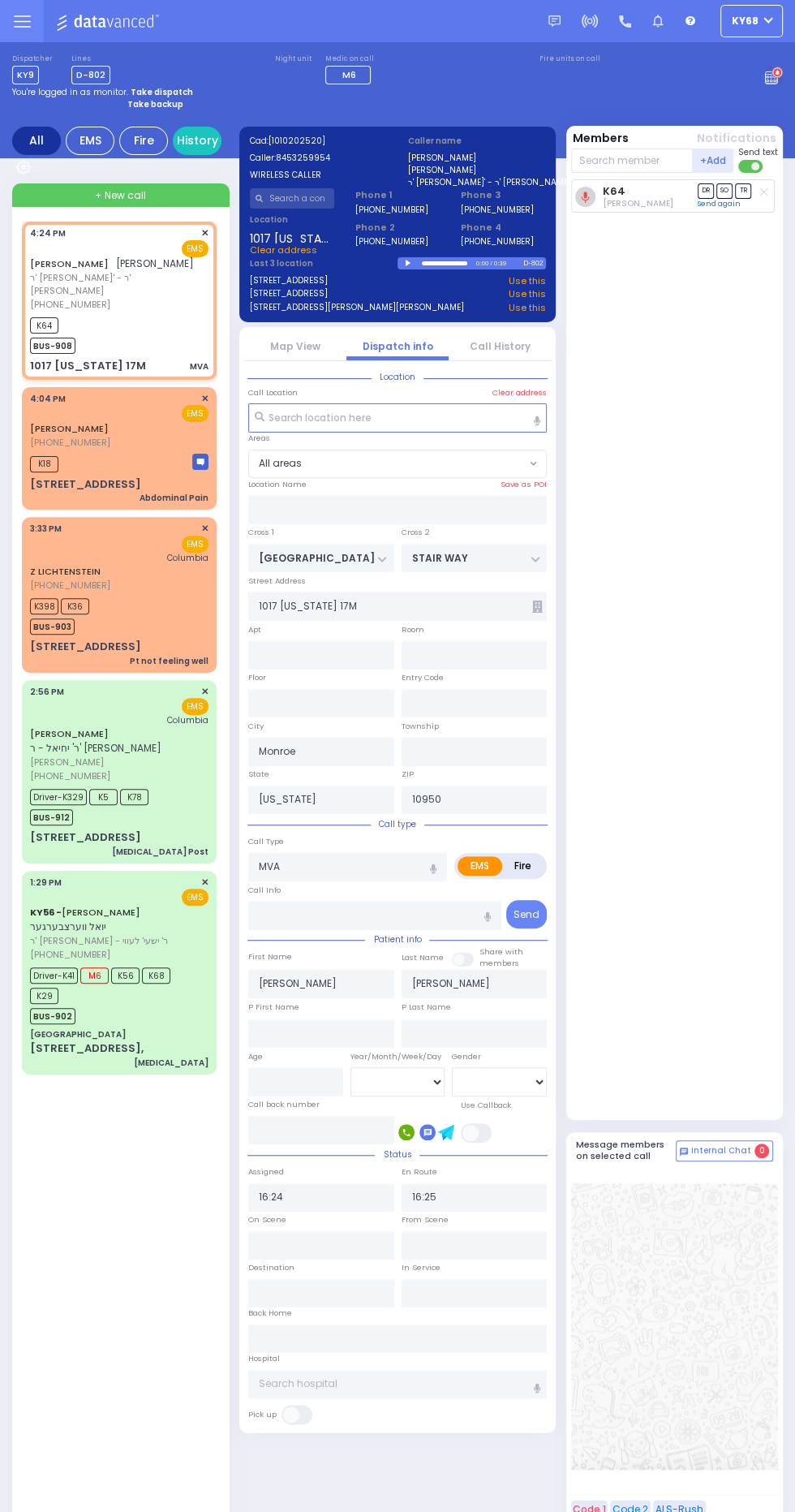
select select
radio input "true"
select select
radio input "true"
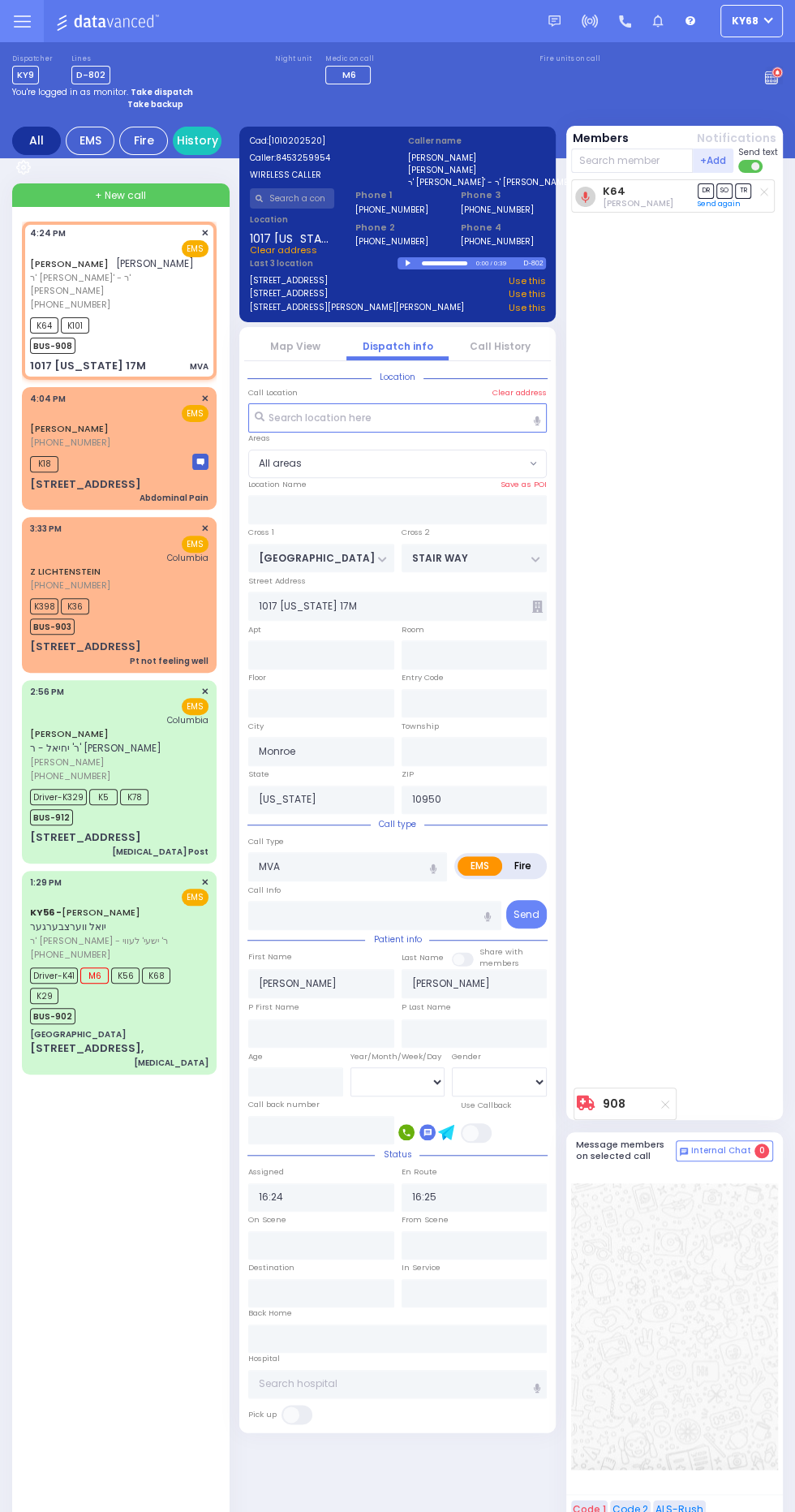
select select
radio input "true"
select select
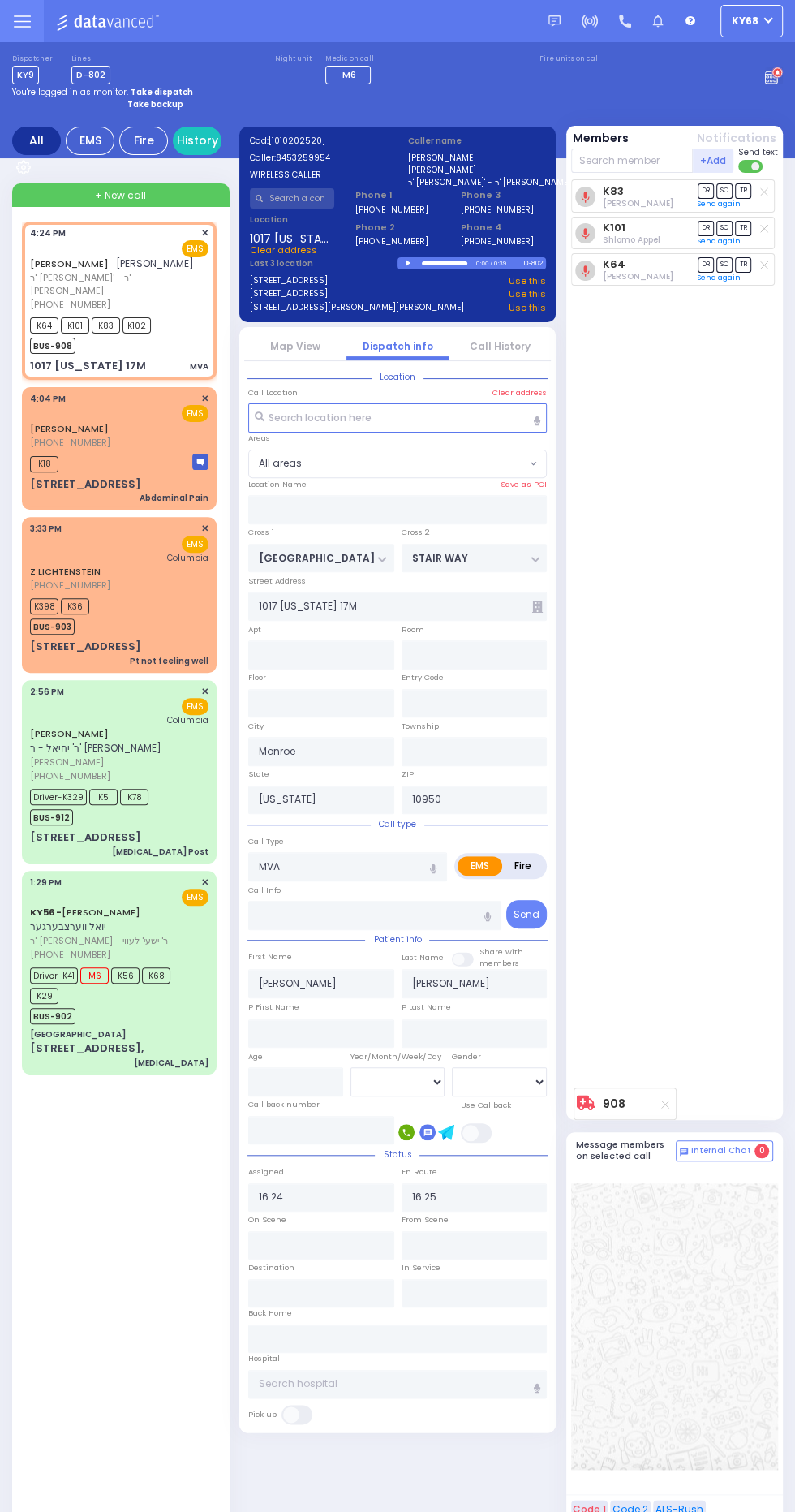
radio input "true"
select select
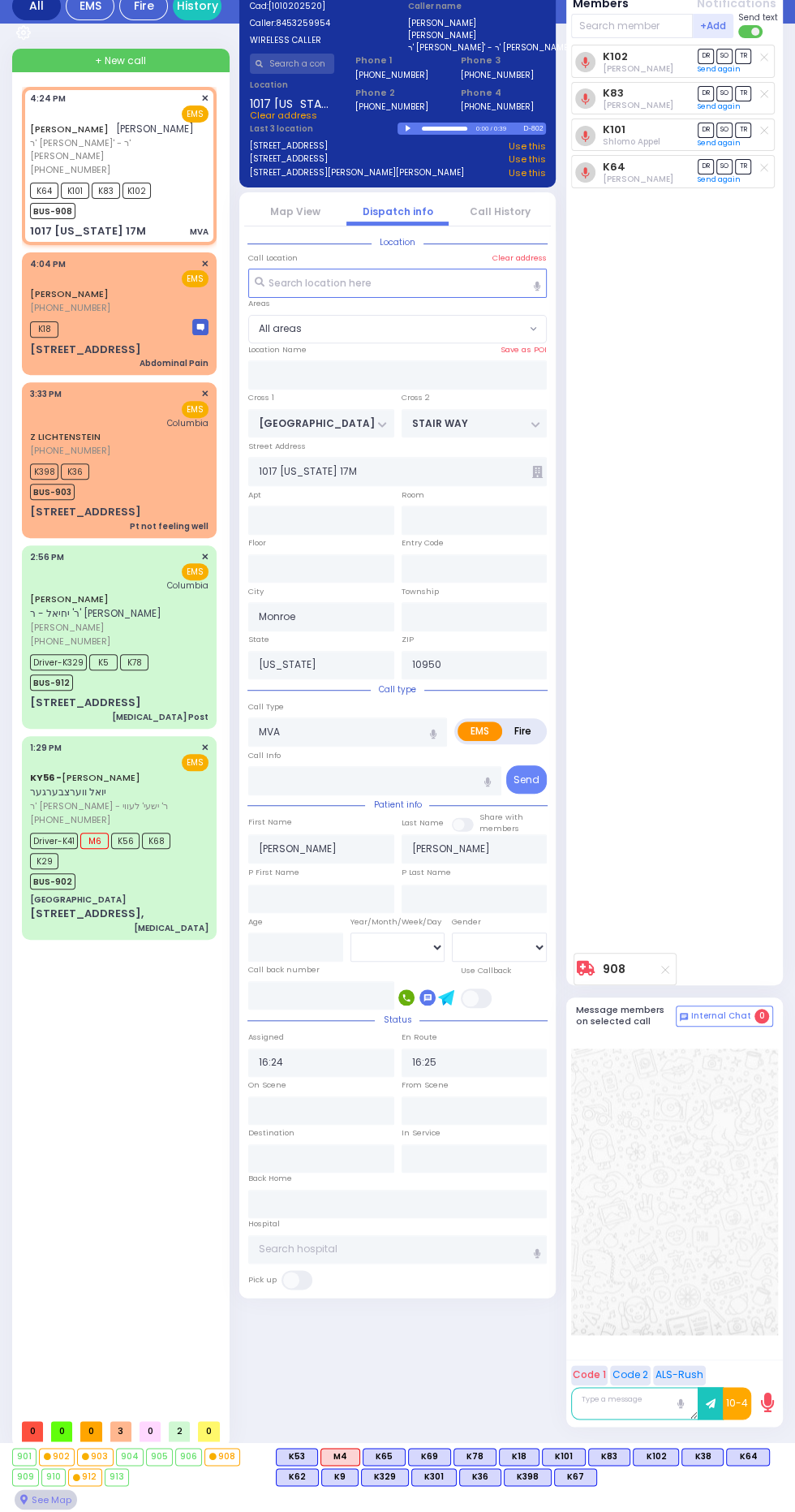
scroll to position [135, 0]
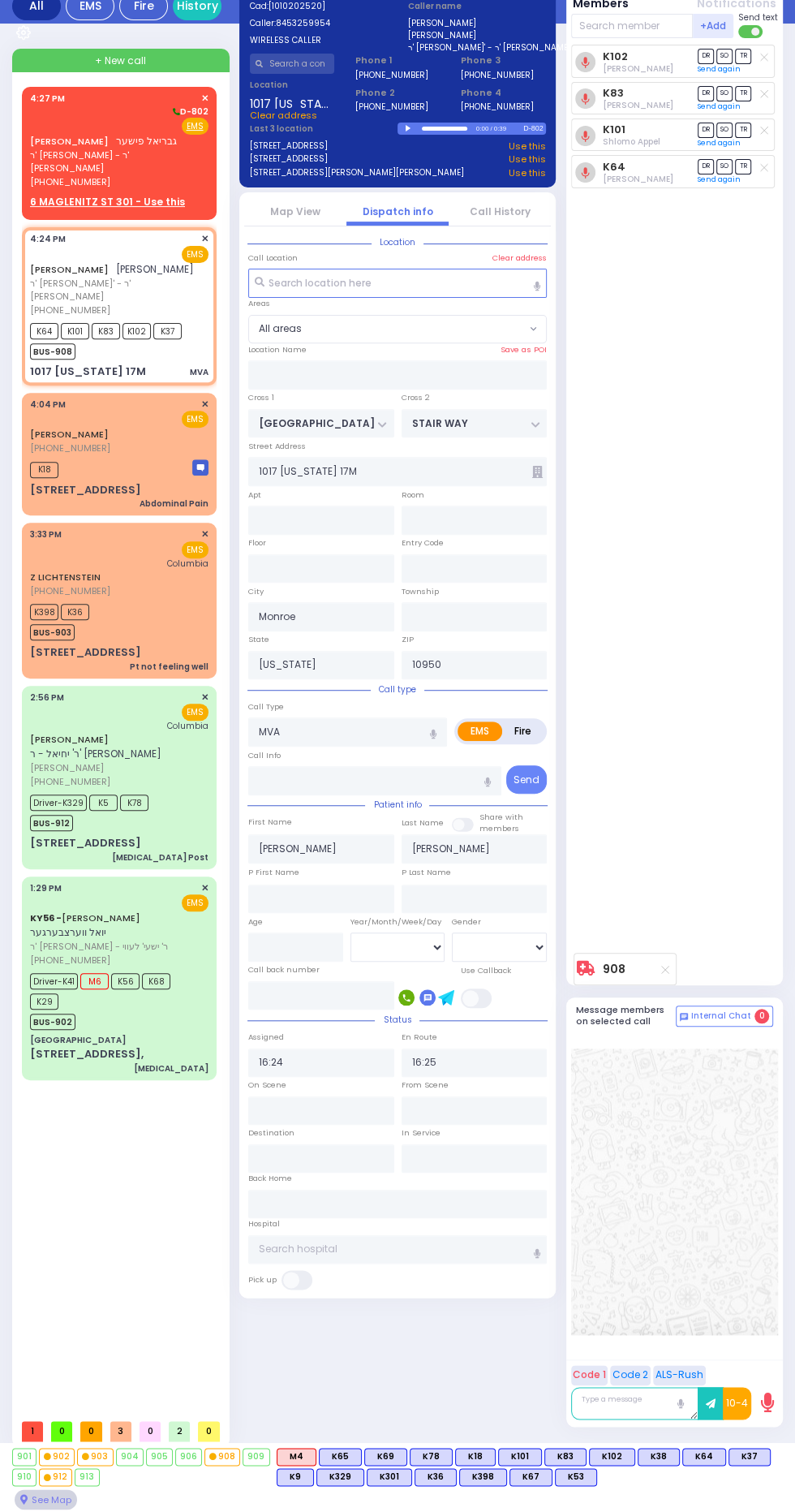
select select
radio input "true"
select select
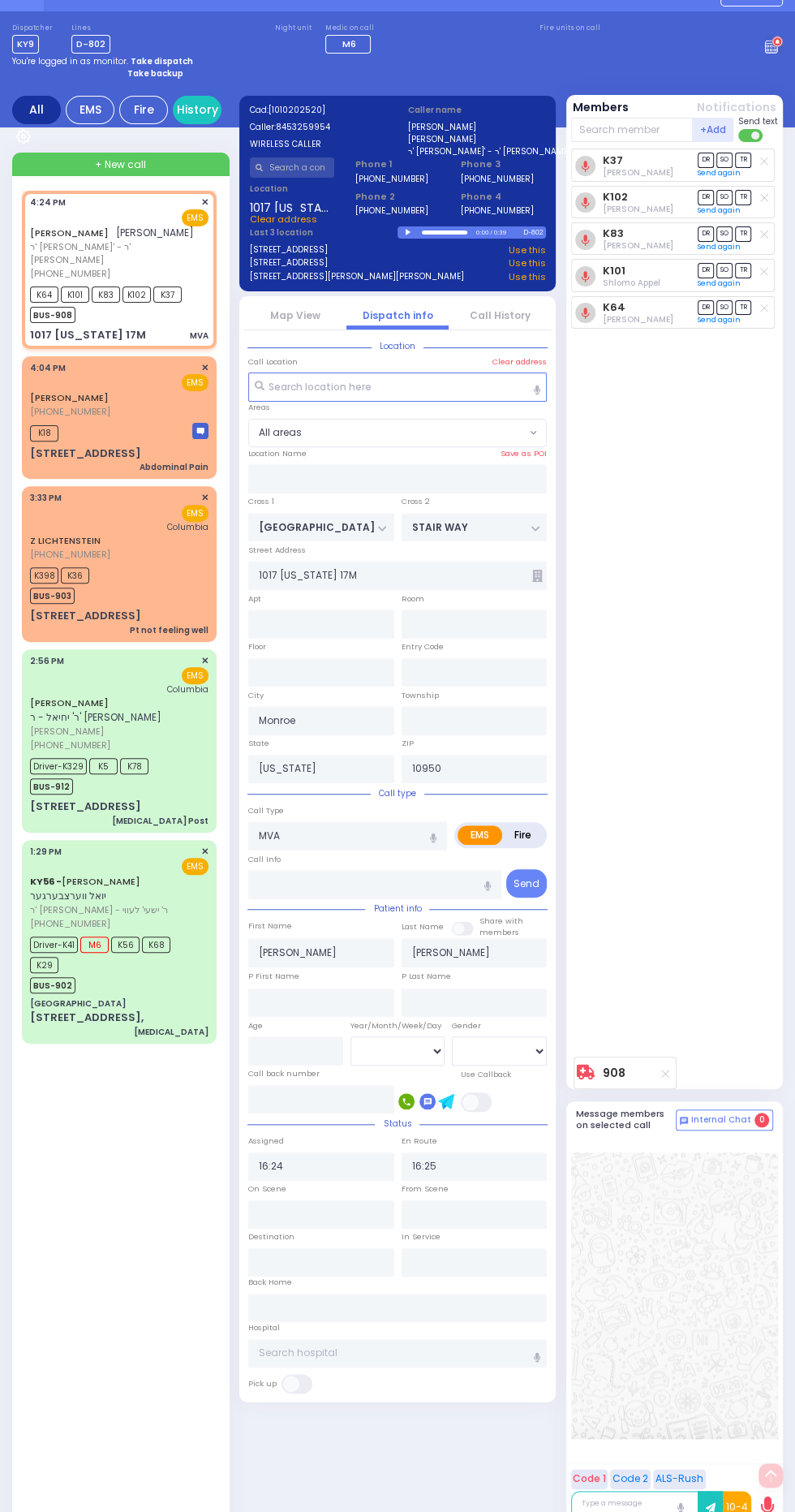
scroll to position [0, 0]
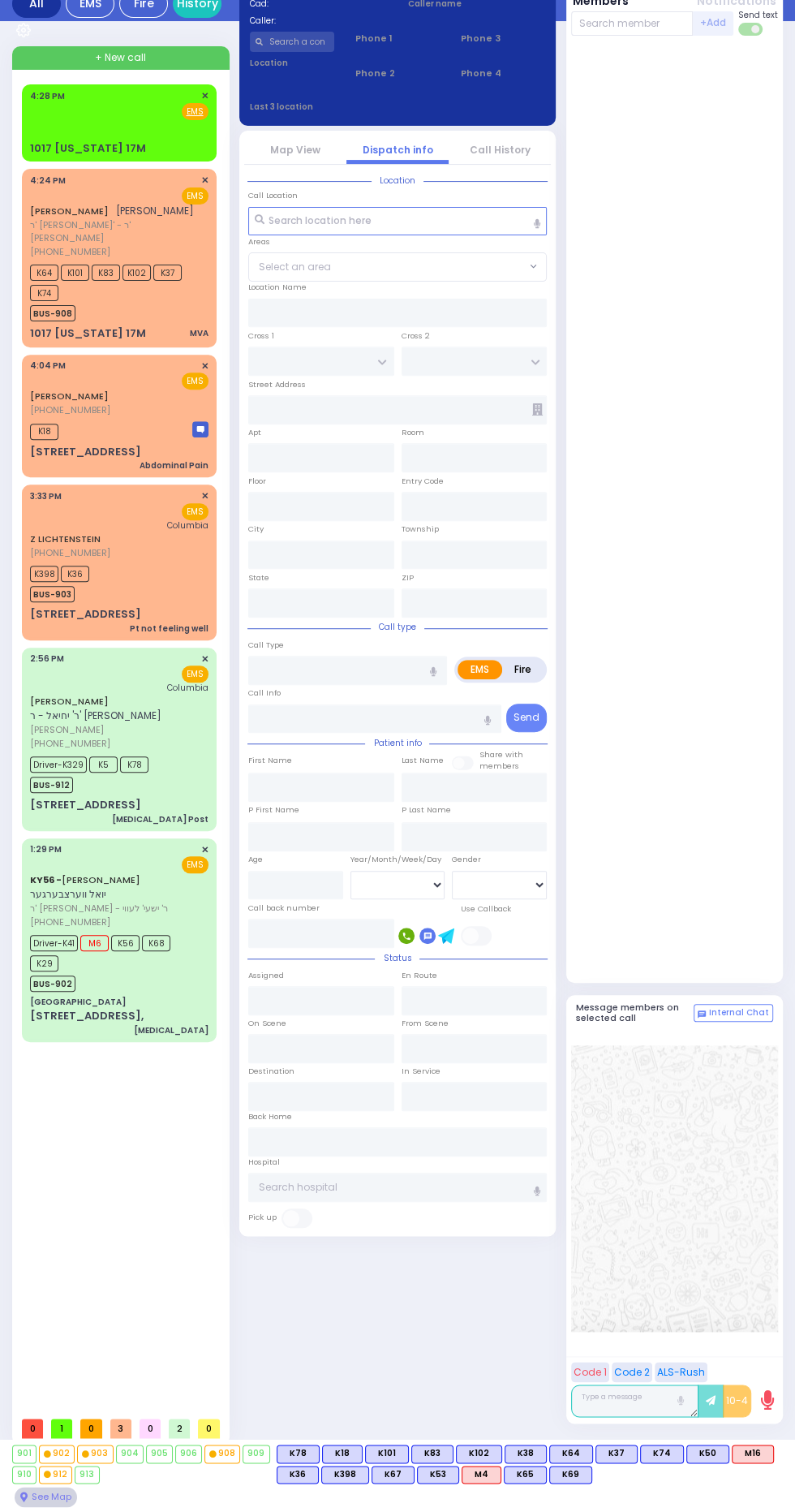
scroll to position [189, 0]
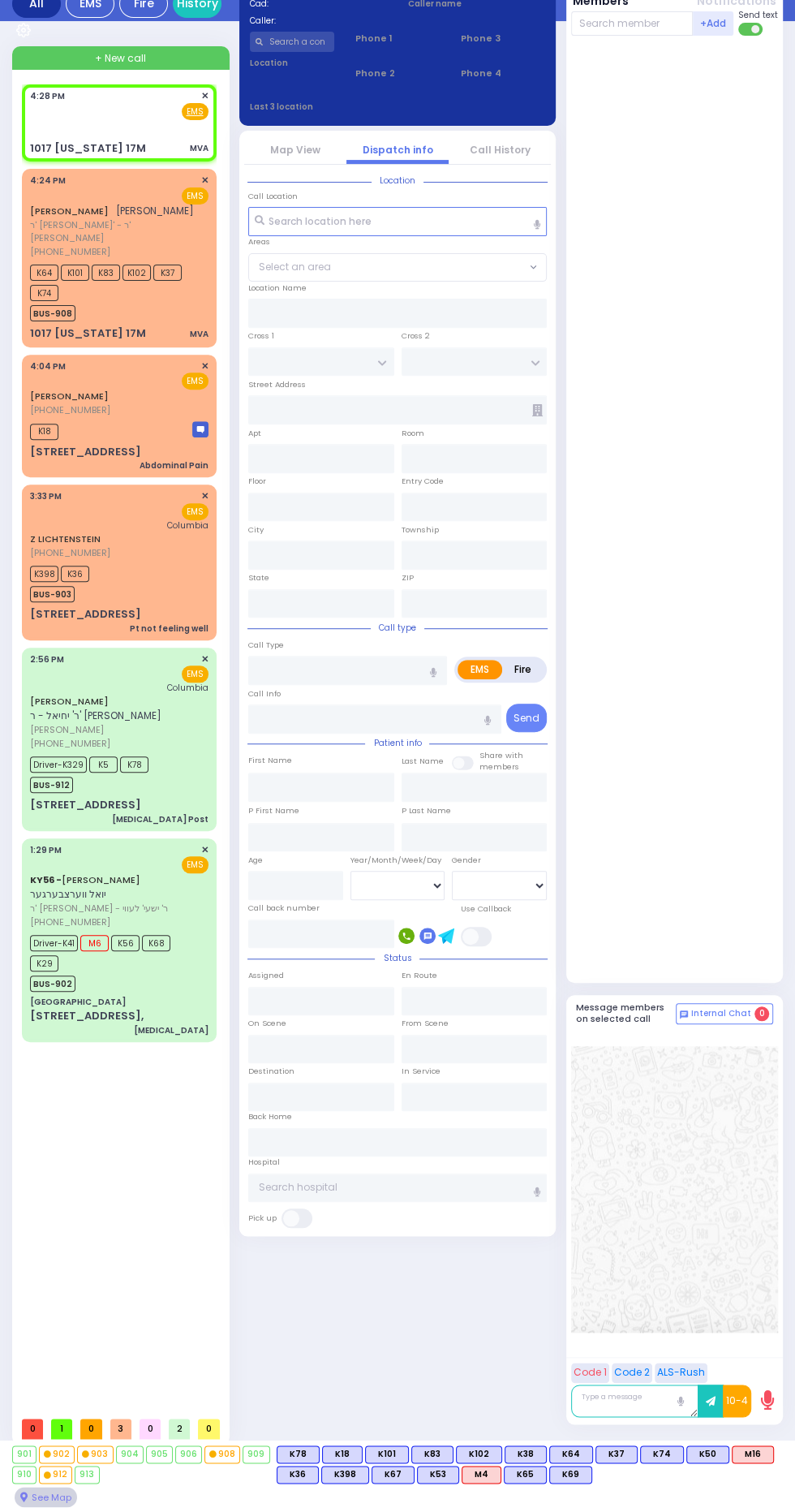
select select
type input "MVA"
radio input "true"
select select
type input "16:28"
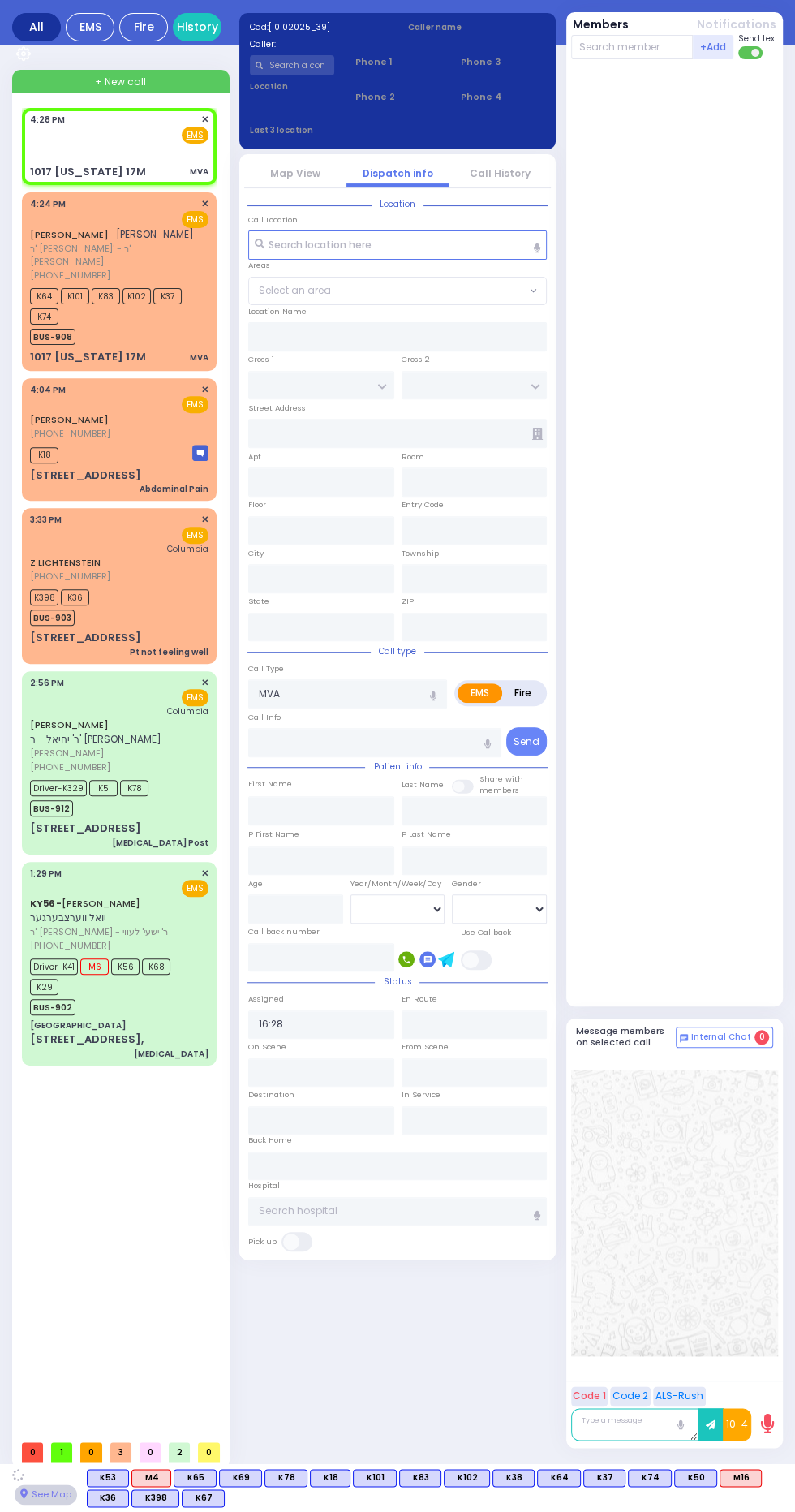
type input "STAIR WAY"
type input "MUSEUM VILLAGE RD"
type input "1017 [US_STATE] 17M"
type input "Monroe"
type input "New York"
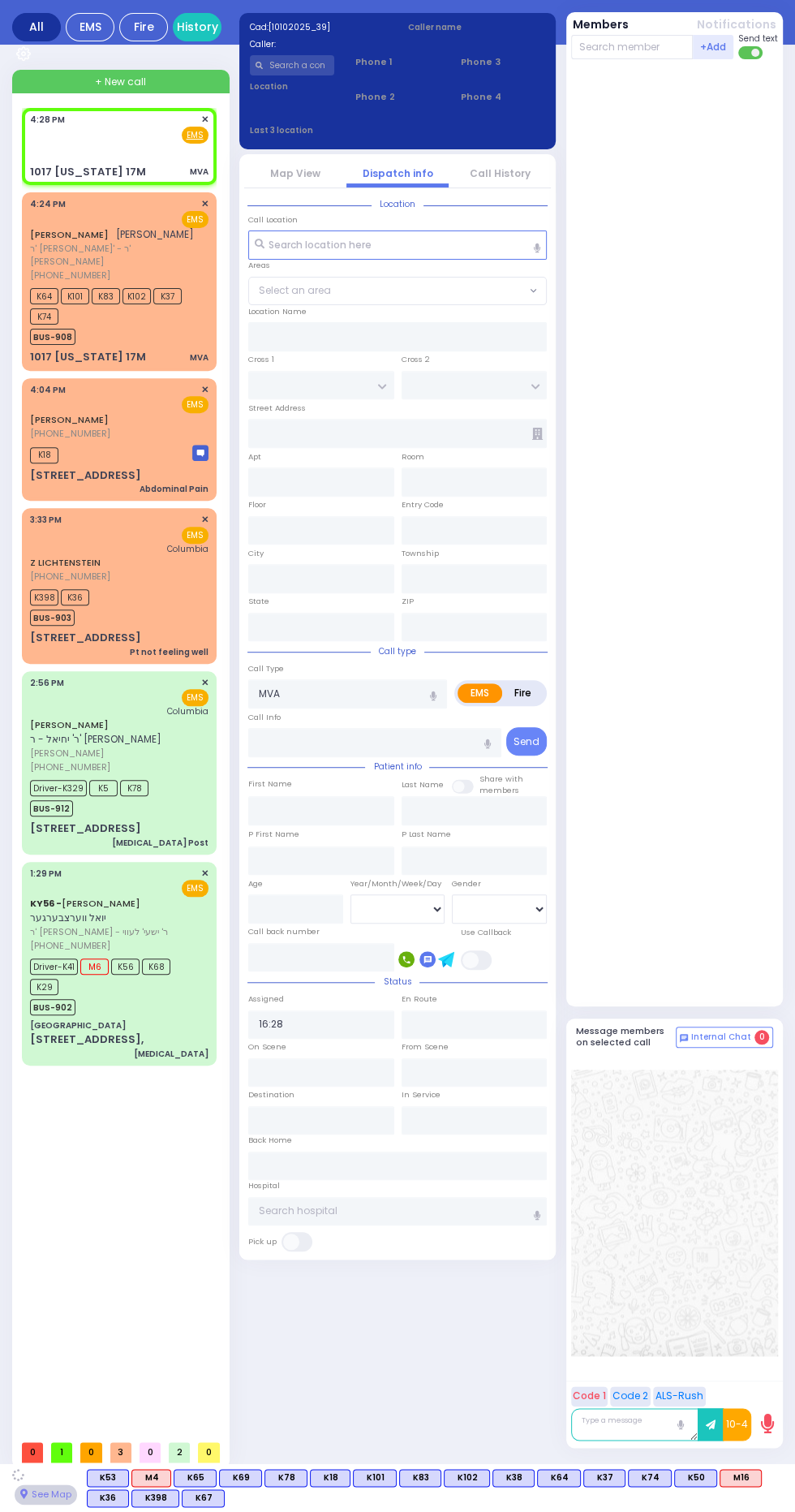
type input "10950 Cross Streets: : STAIR WAY/MUSEUM VILLAGE RD"
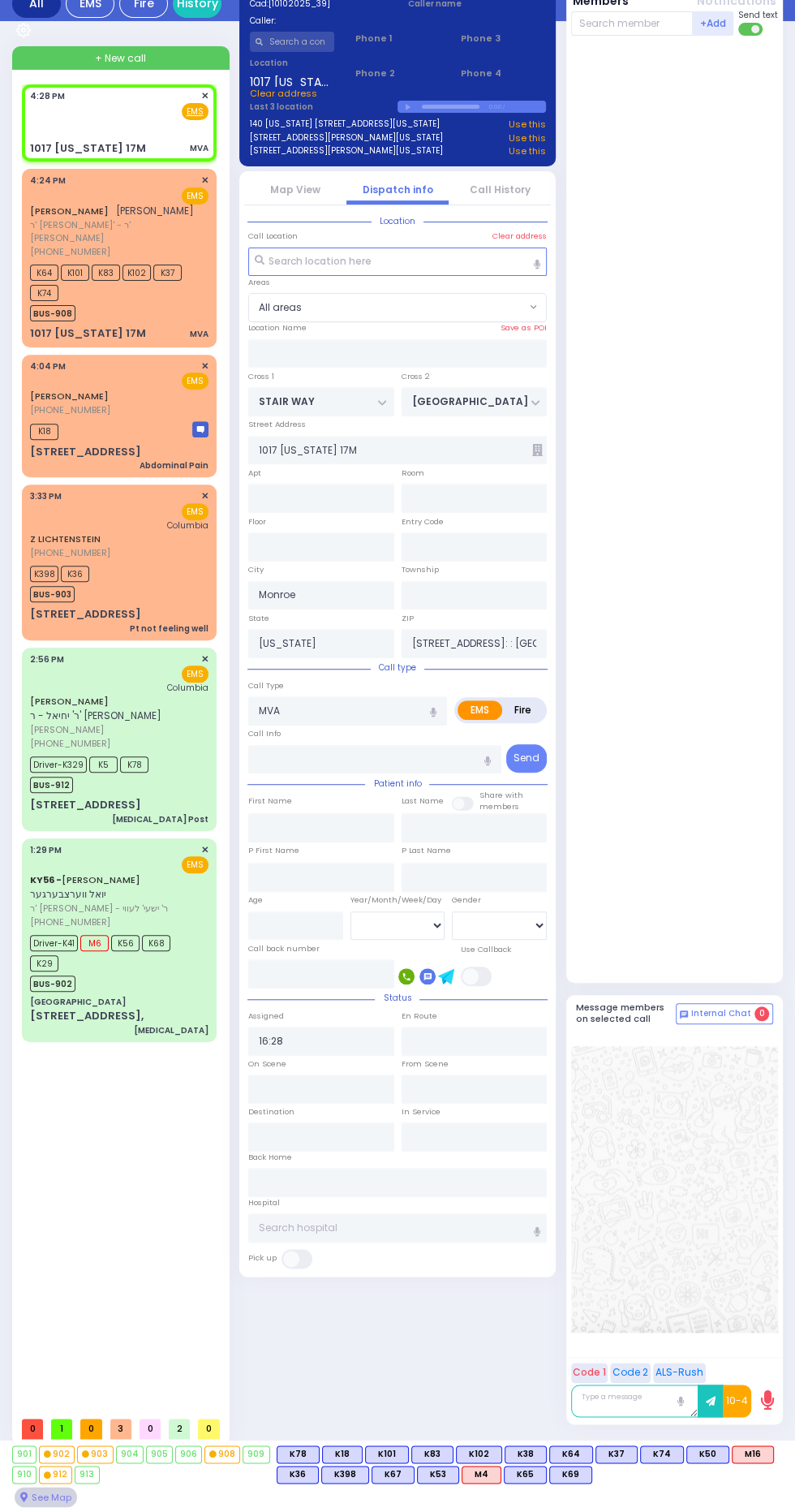
select select
radio input "true"
select select
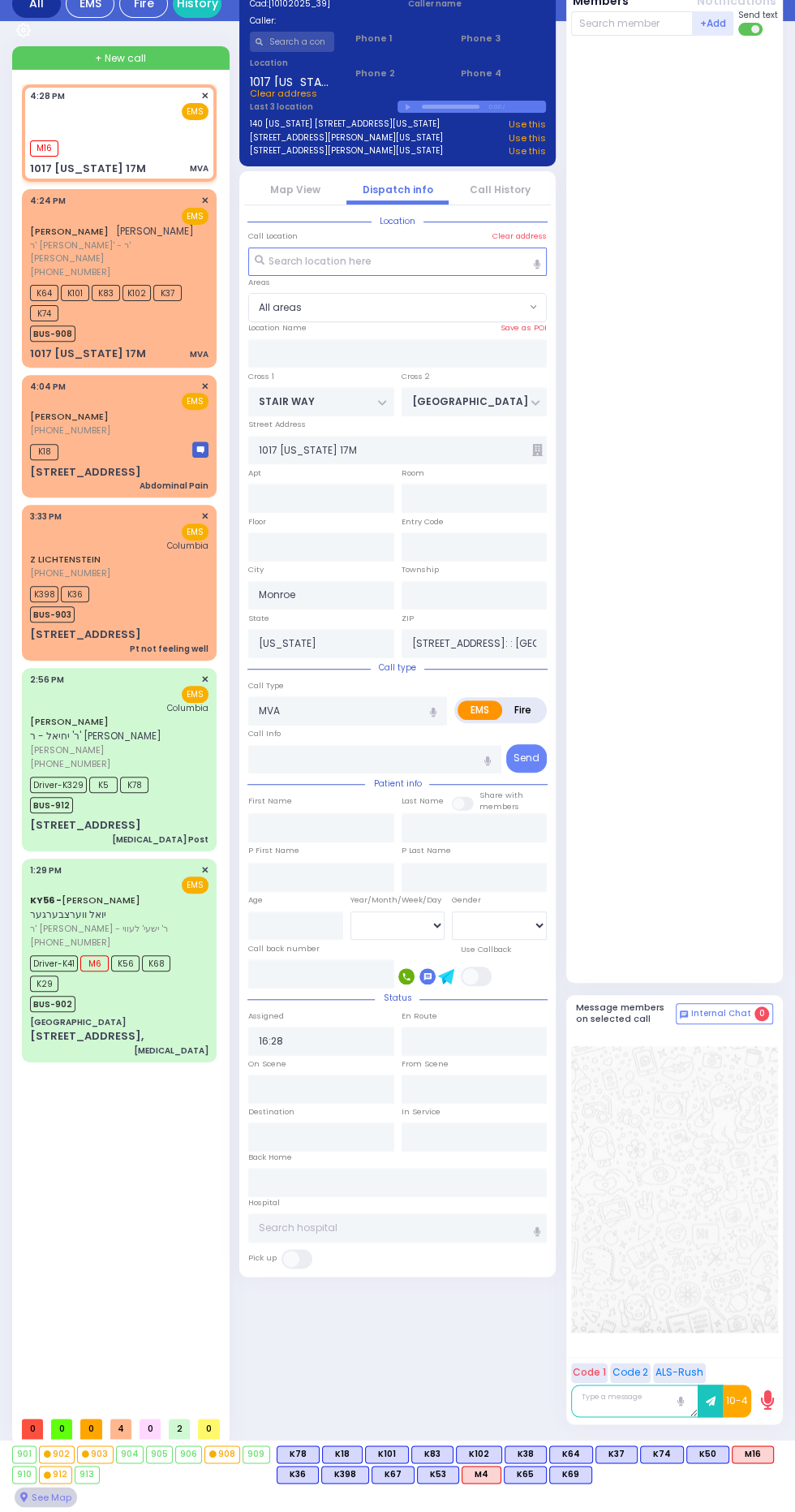
select select
radio input "true"
select select
type input "16:28"
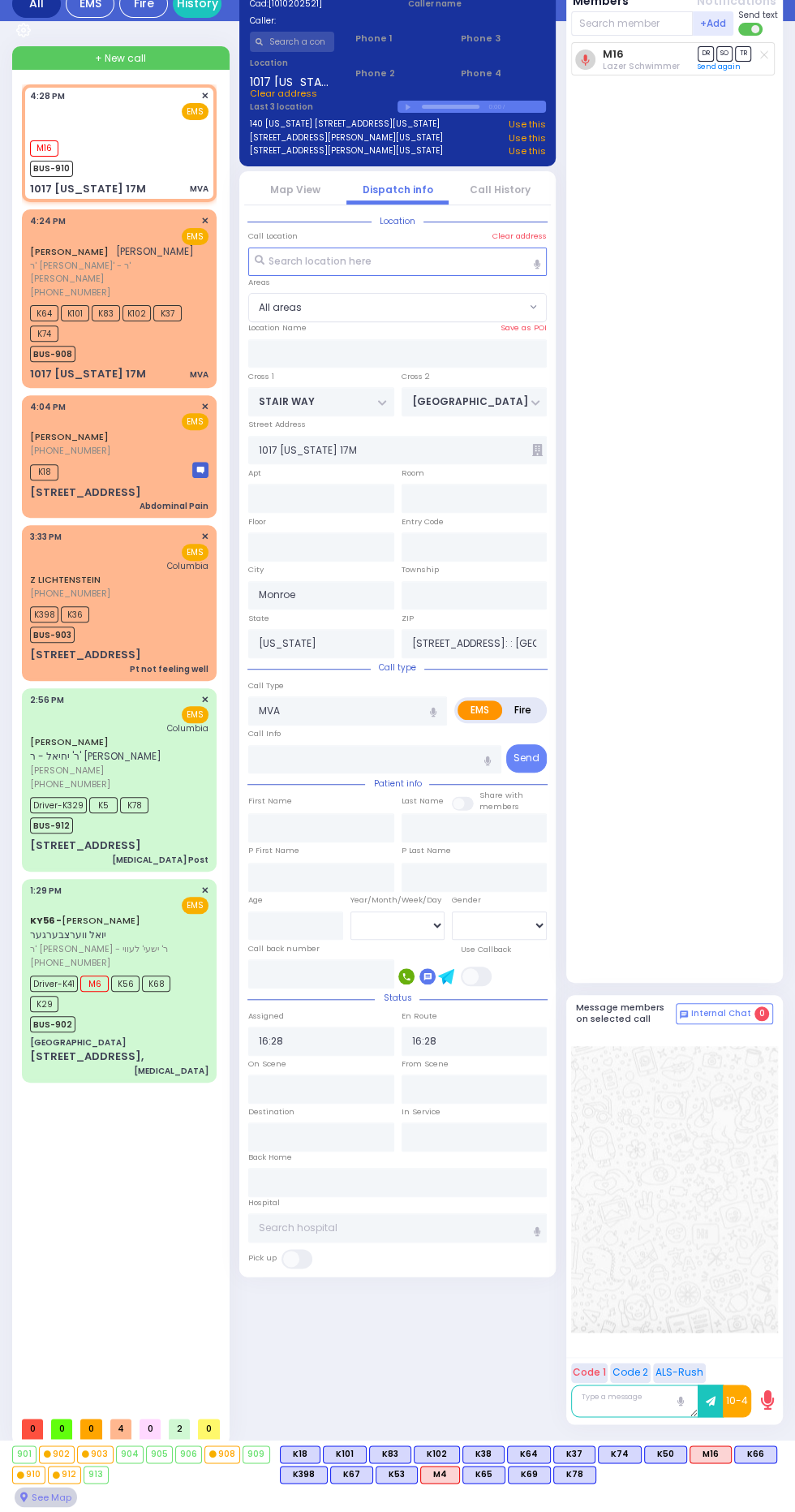
select select
radio input "true"
select select
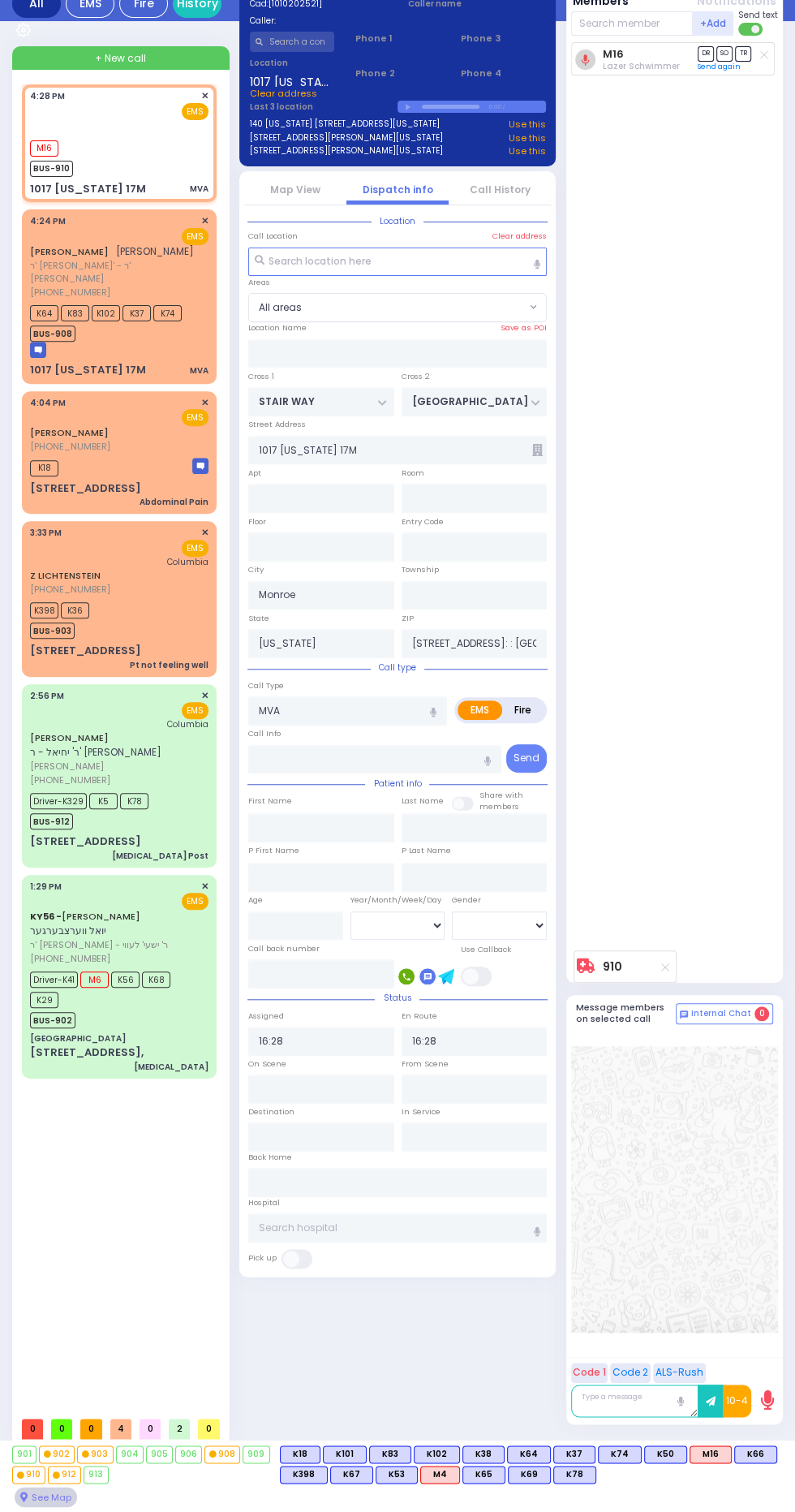
scroll to position [0, 0]
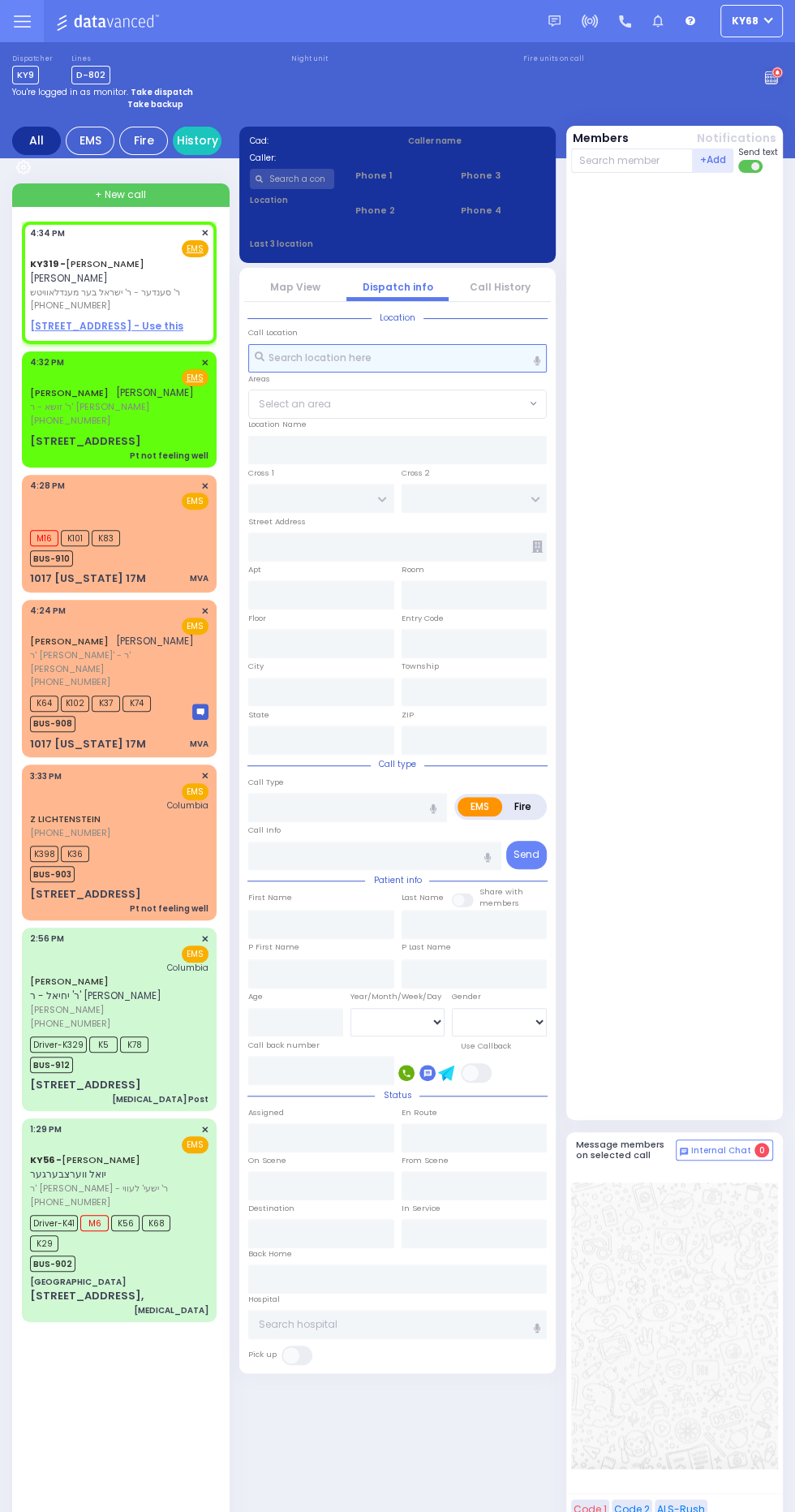
select select
radio input "true"
type input "YIDA"
type input "DEUTSCH"
select select
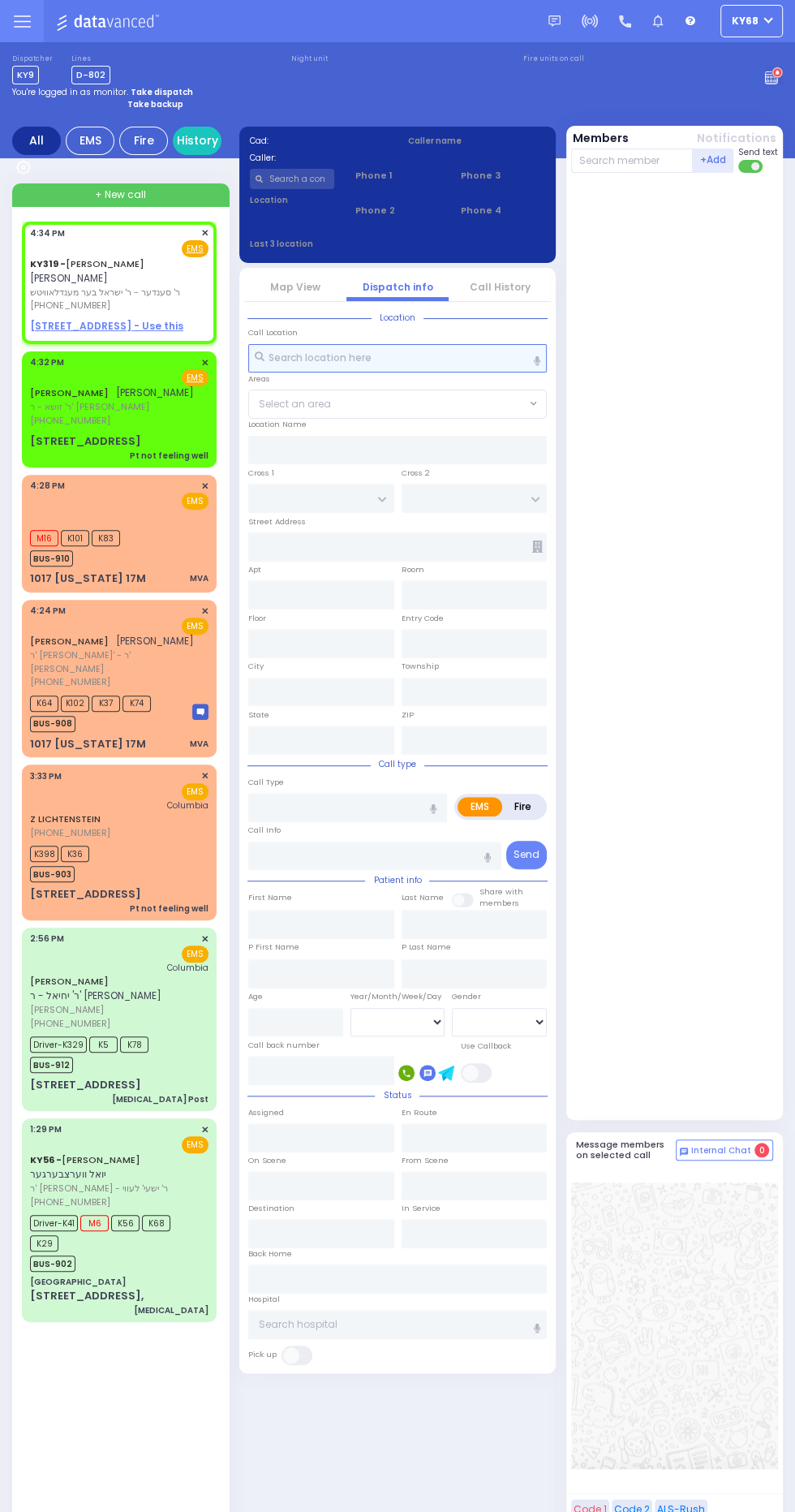
type input "16:34"
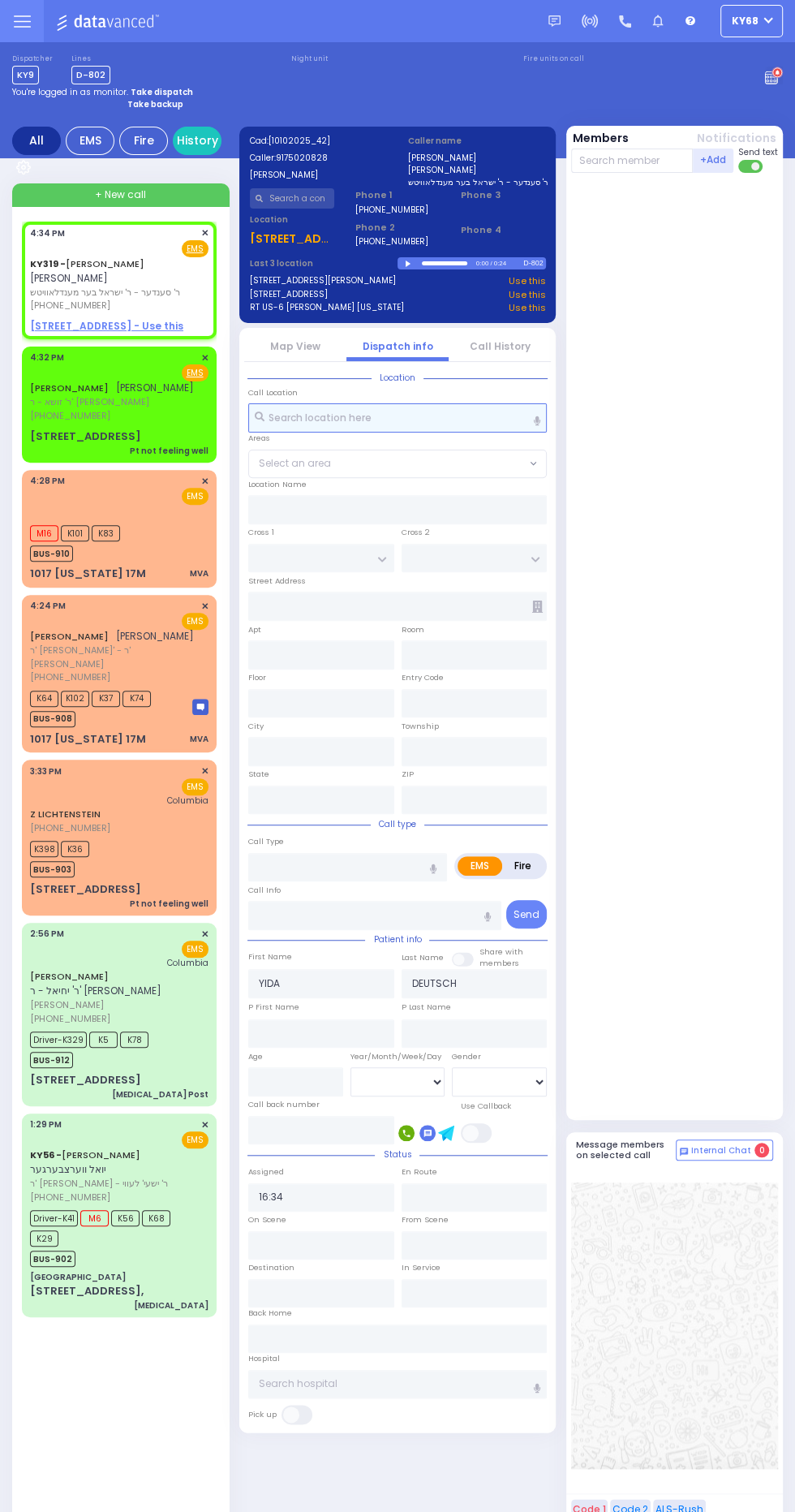
select select
radio input "true"
select select
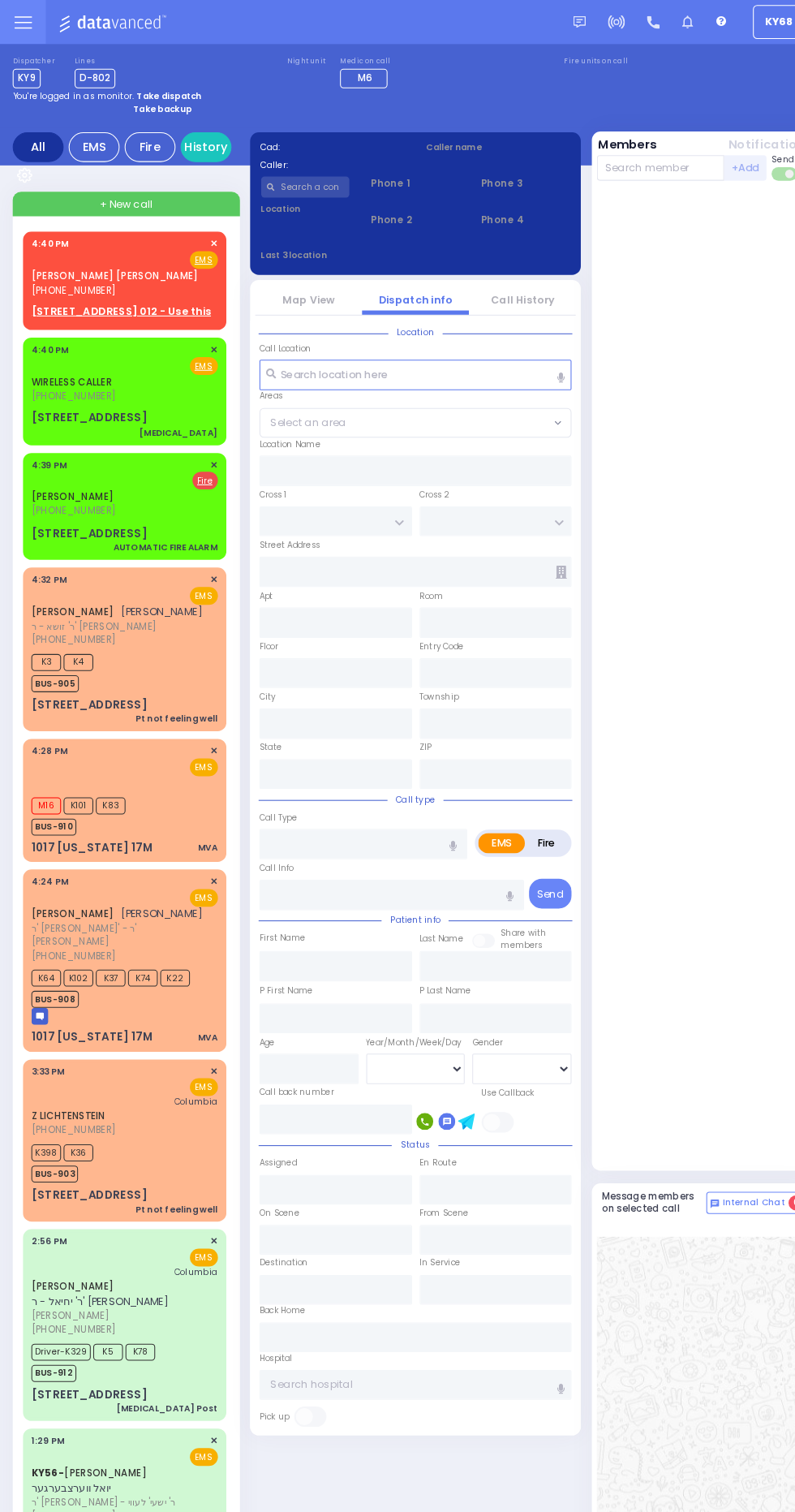
select select
type input "AUTOMATIC FIRE ALARM"
radio input "false"
radio input "true"
type input "[PERSON_NAME]"
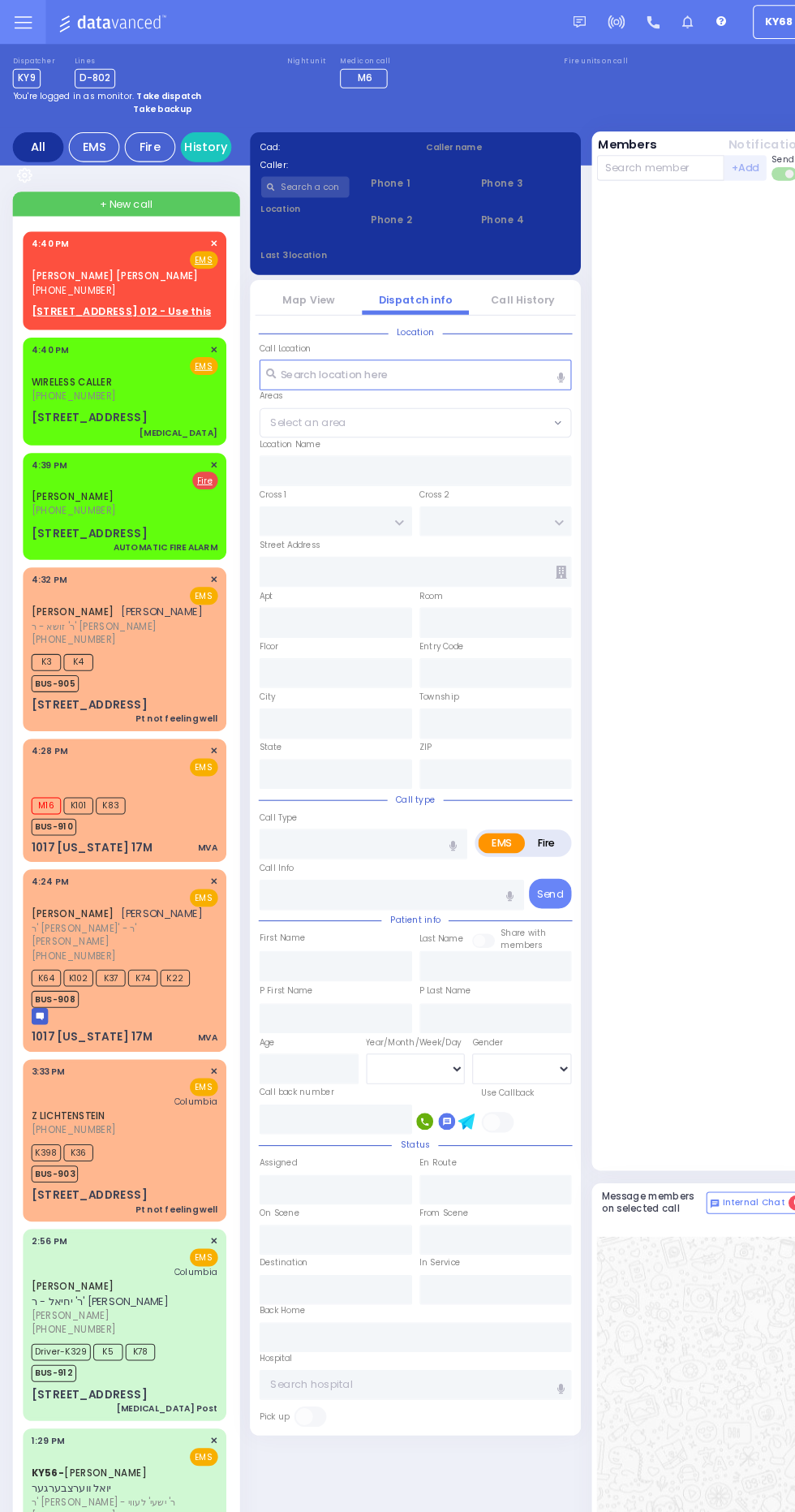
type input "[PERSON_NAME]"
select select
type input "16:39"
type input "16:41"
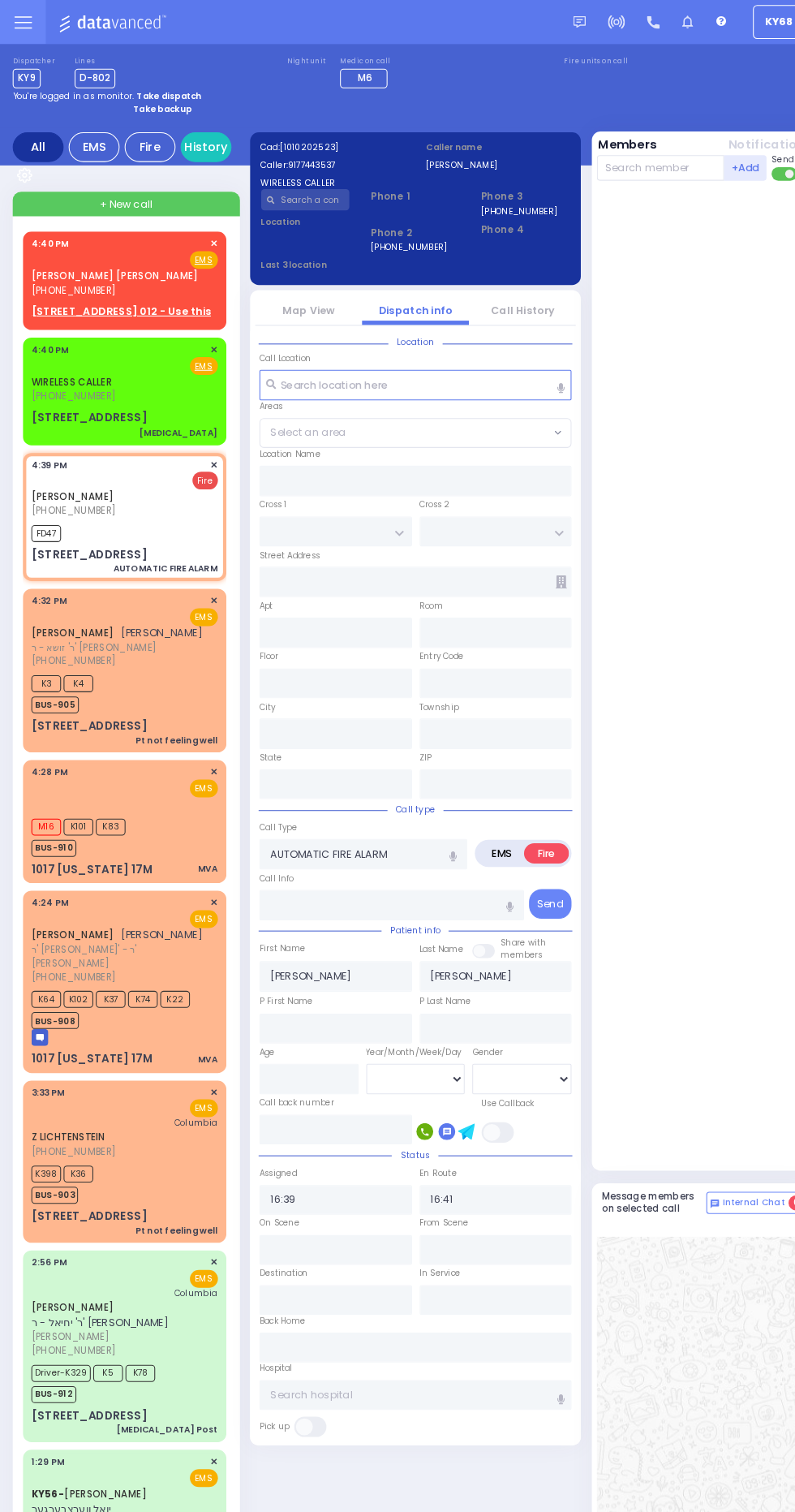
type input "GORLITZ COURT"
type input "SCHUNNEMUNK RD"
type input "[STREET_ADDRESS]"
type input "103"
type input "[PERSON_NAME]"
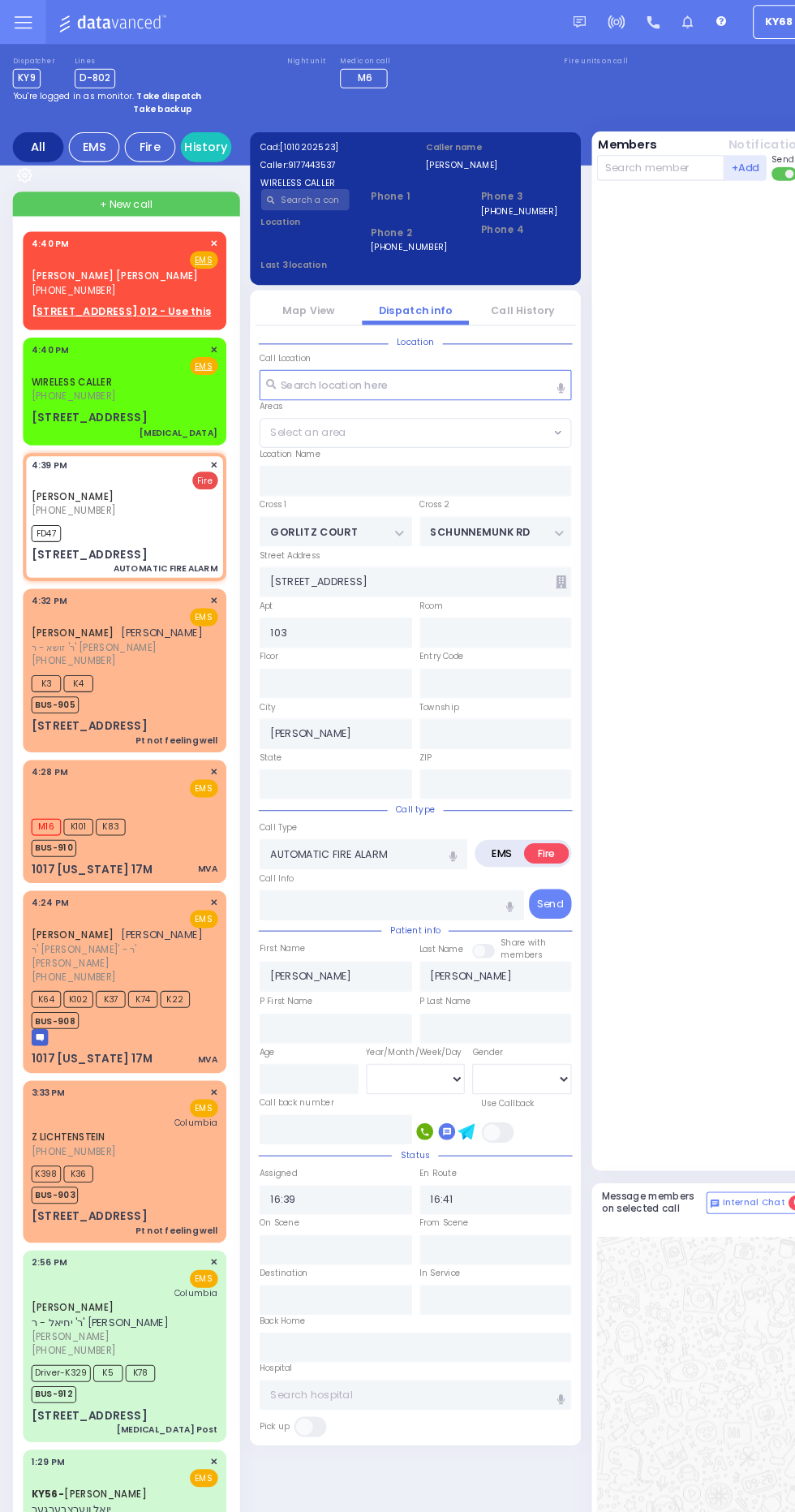
type input "[US_STATE]"
type input "10950"
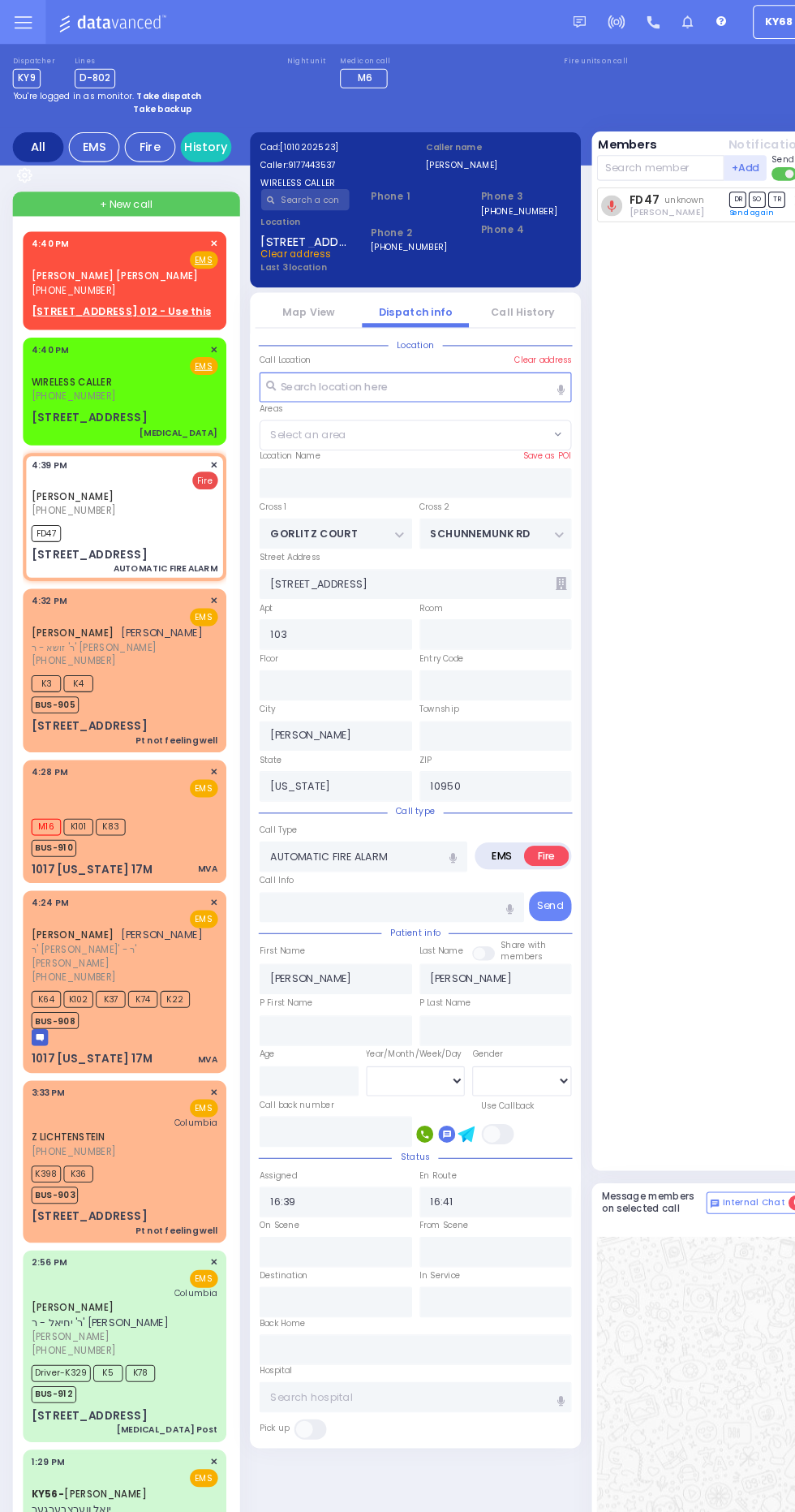
select select "PALM TREE"
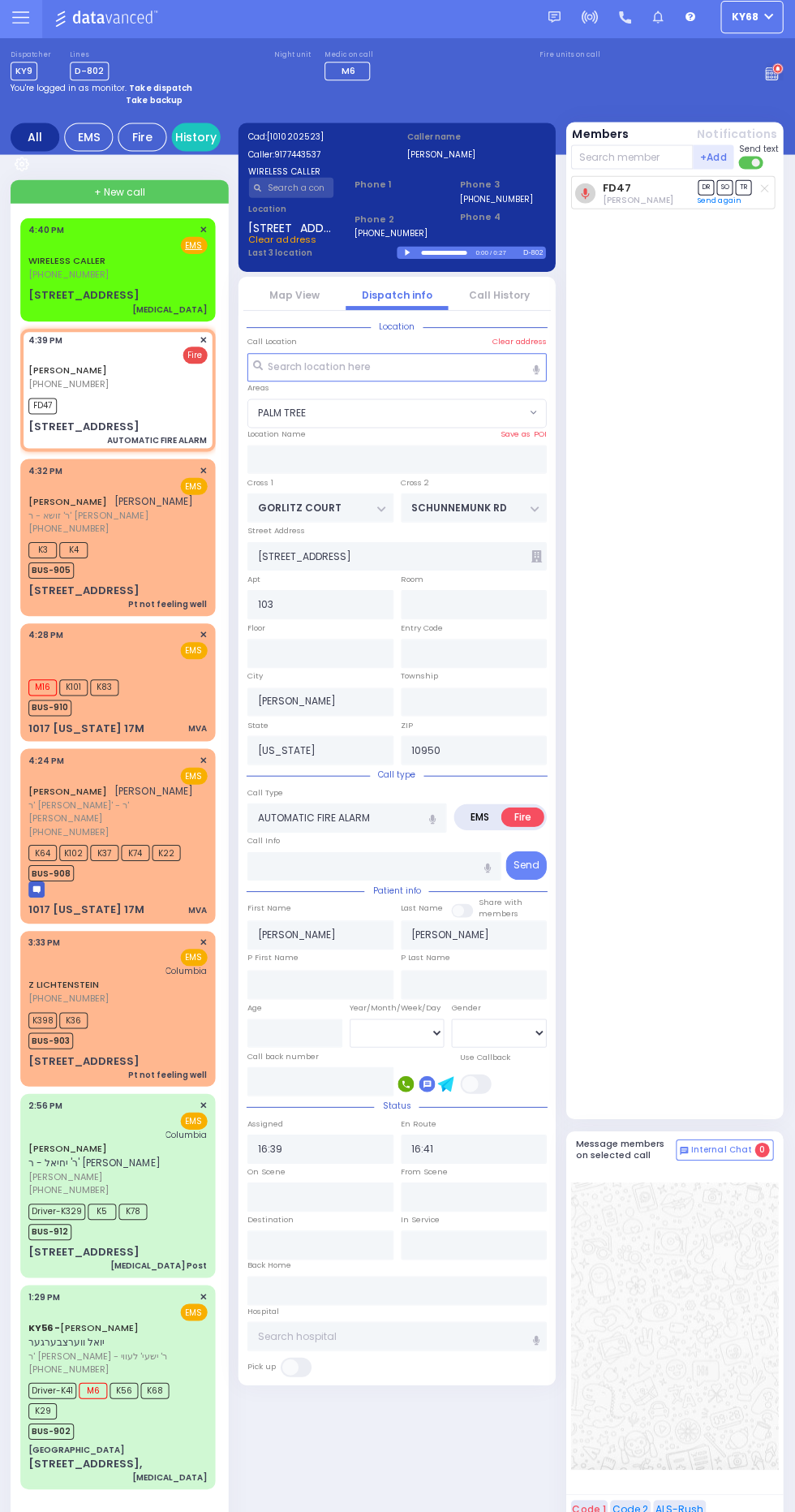
scroll to position [3, 0]
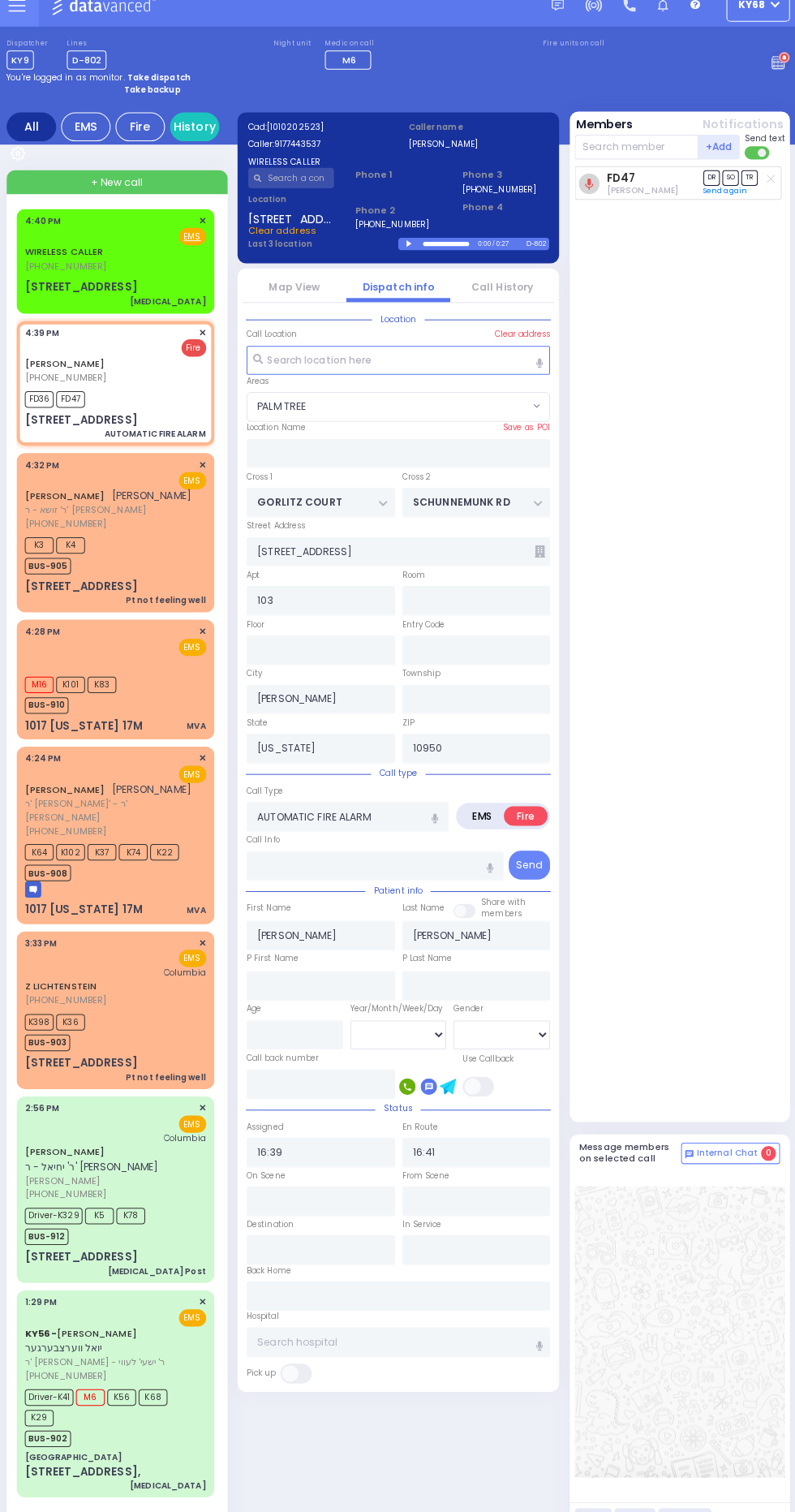
select select
radio input "true"
select select
select select "PALM TREE"
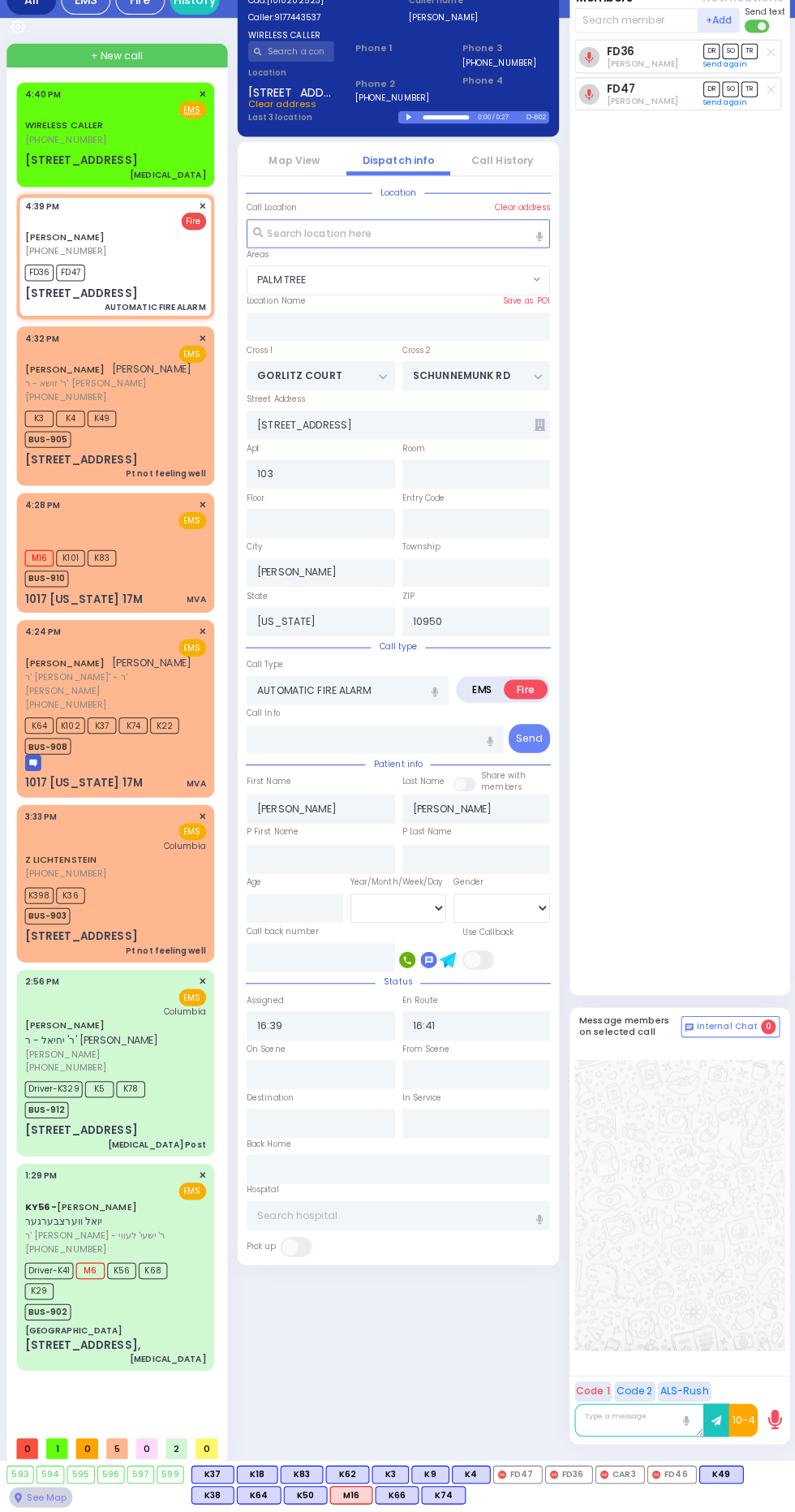
scroll to position [0, 0]
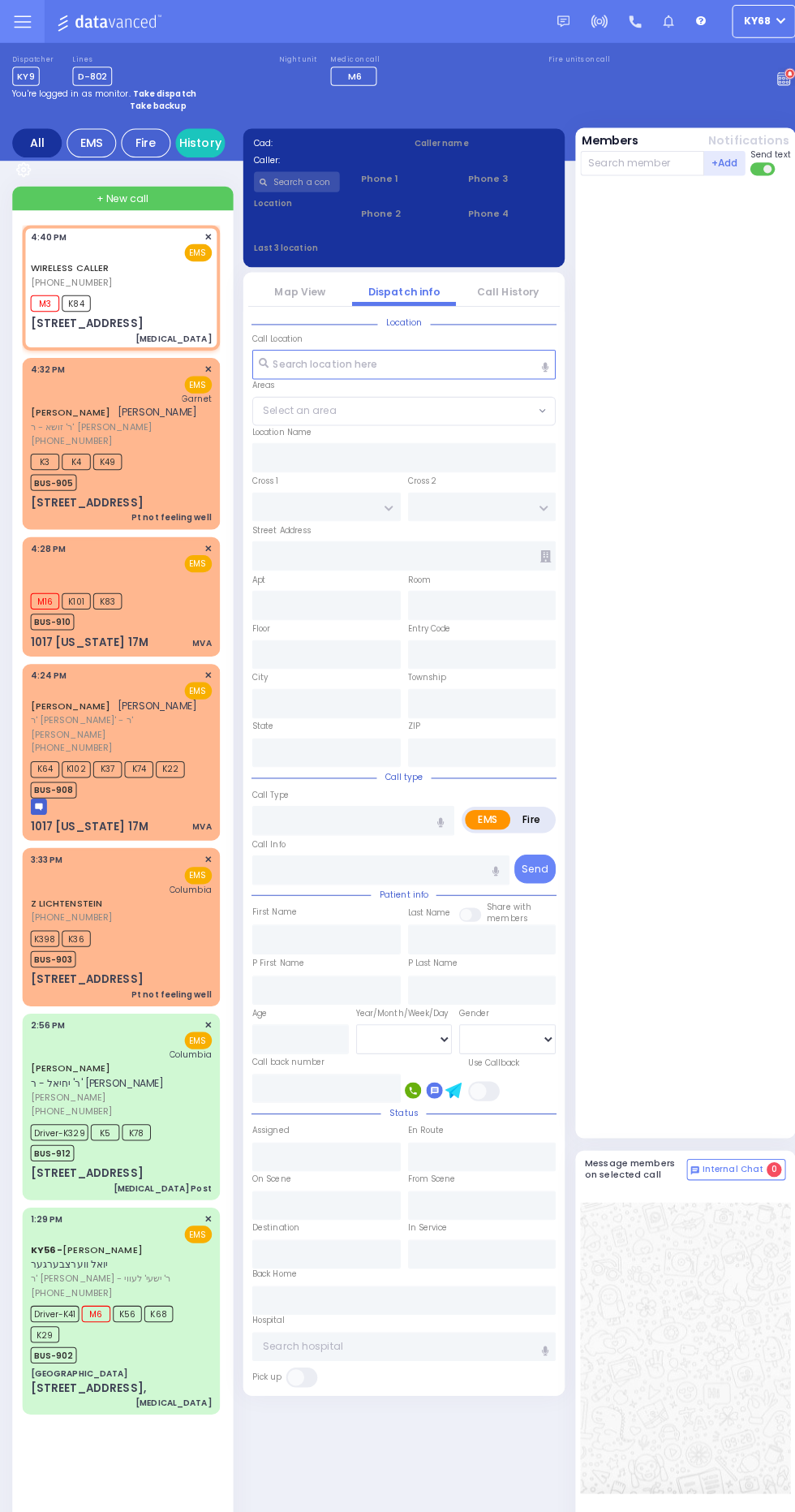
select select
type input "[MEDICAL_DATA]"
radio input "true"
select select
type input "16:40"
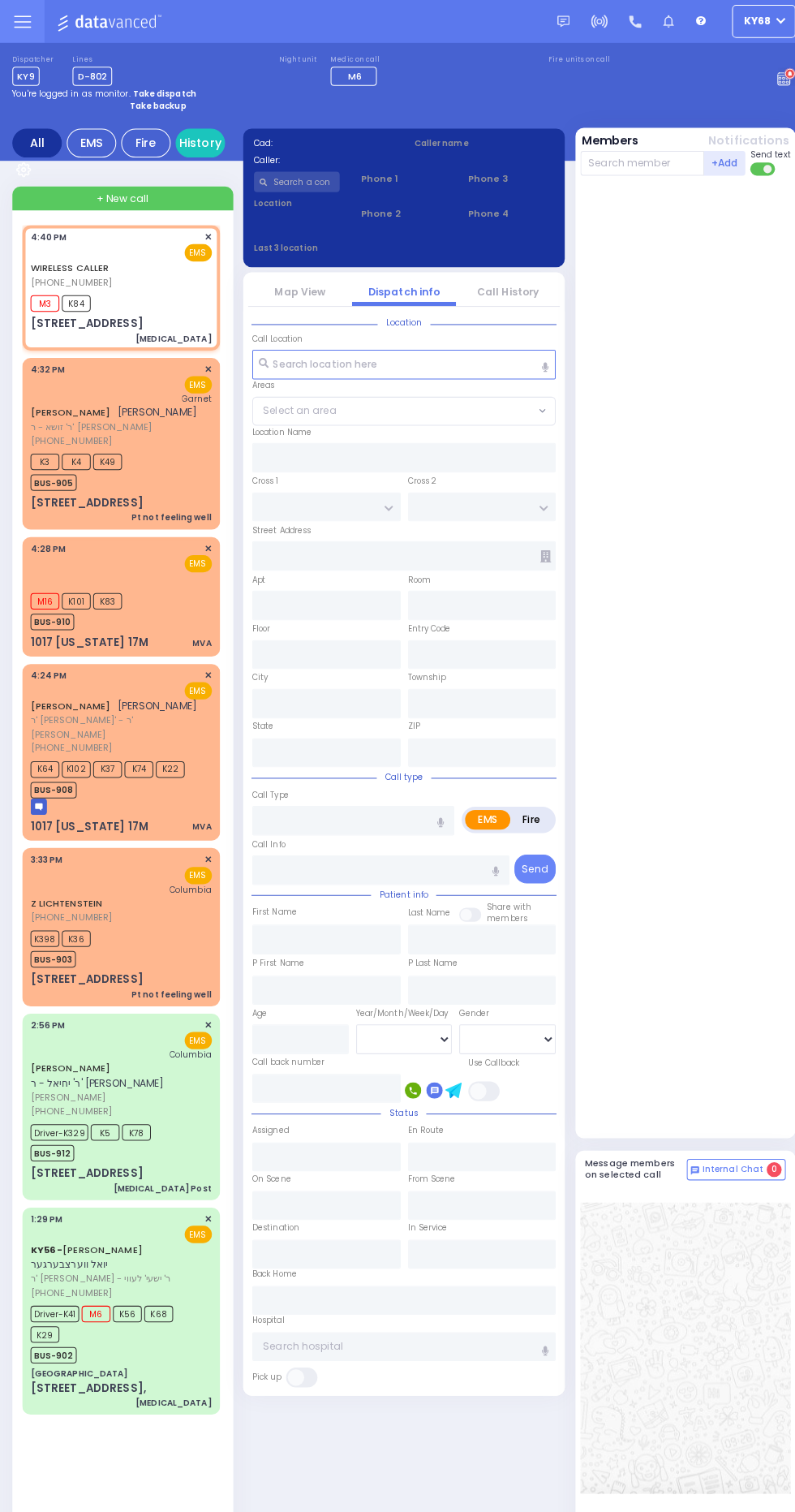
type input "16:42"
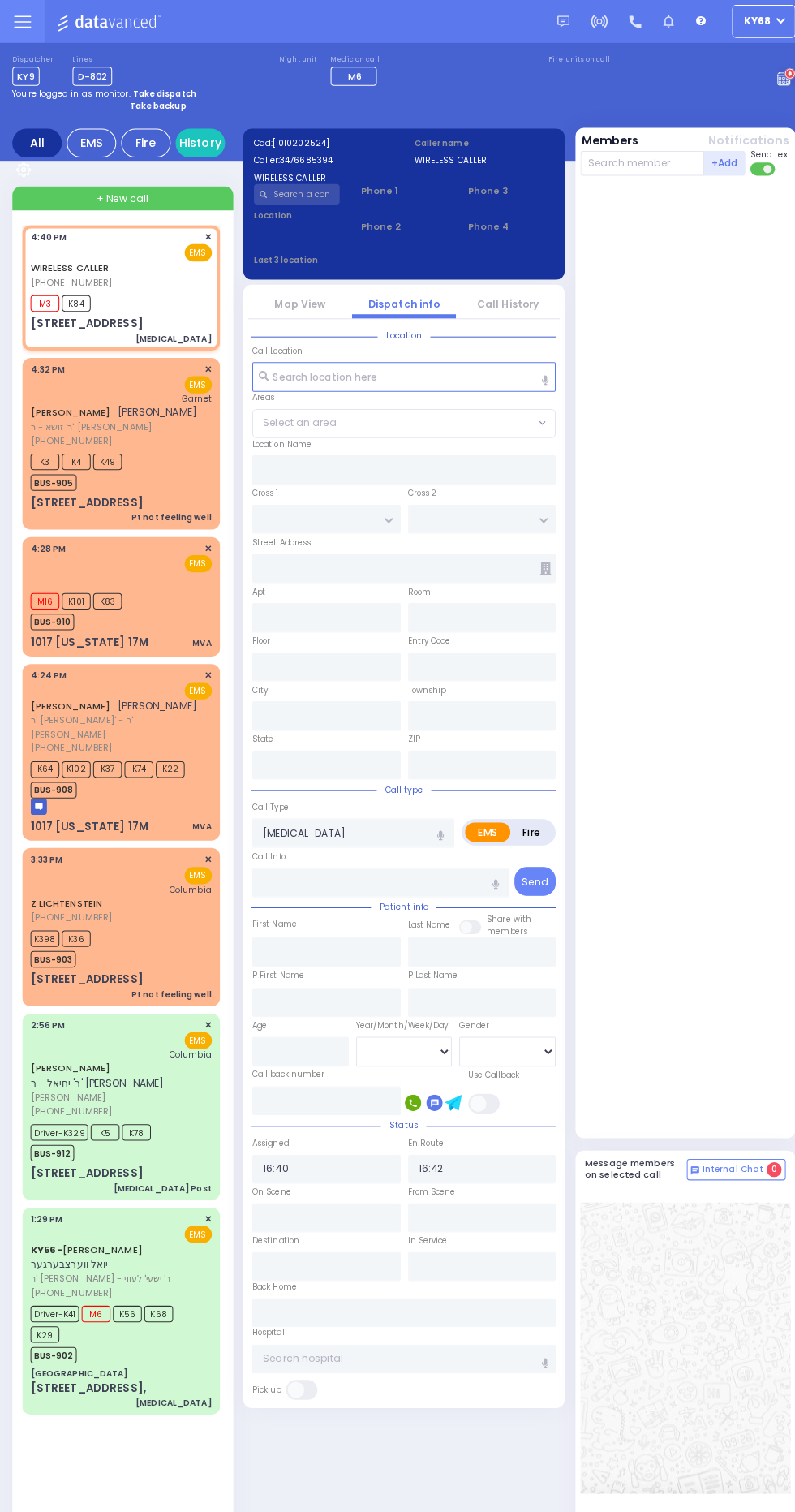
type input "SCHUNNEMUNK RD"
type input "[STREET_ADDRESS]"
type input "002"
type input "Monroe"
type input "[US_STATE]"
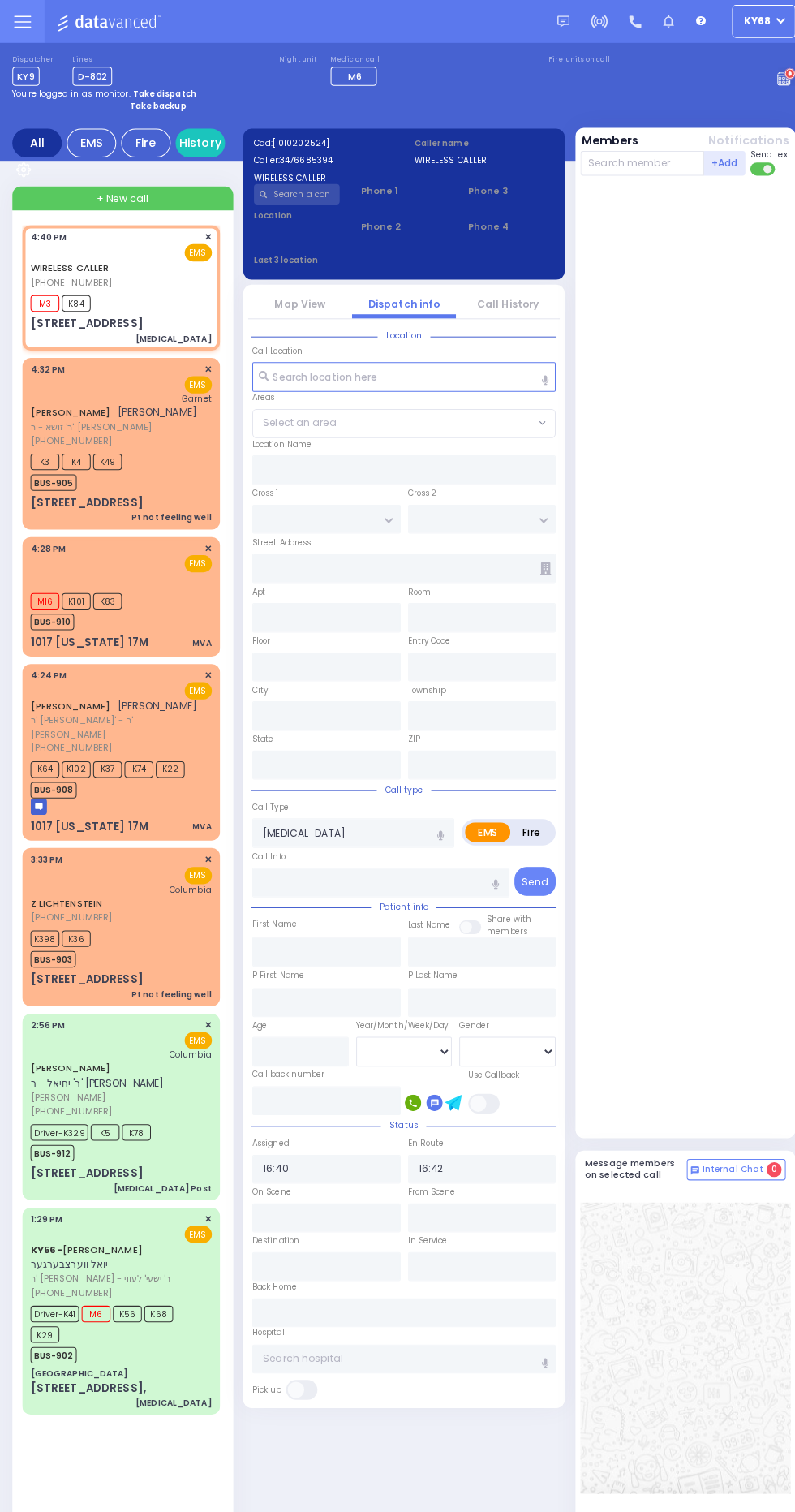
type input "10950"
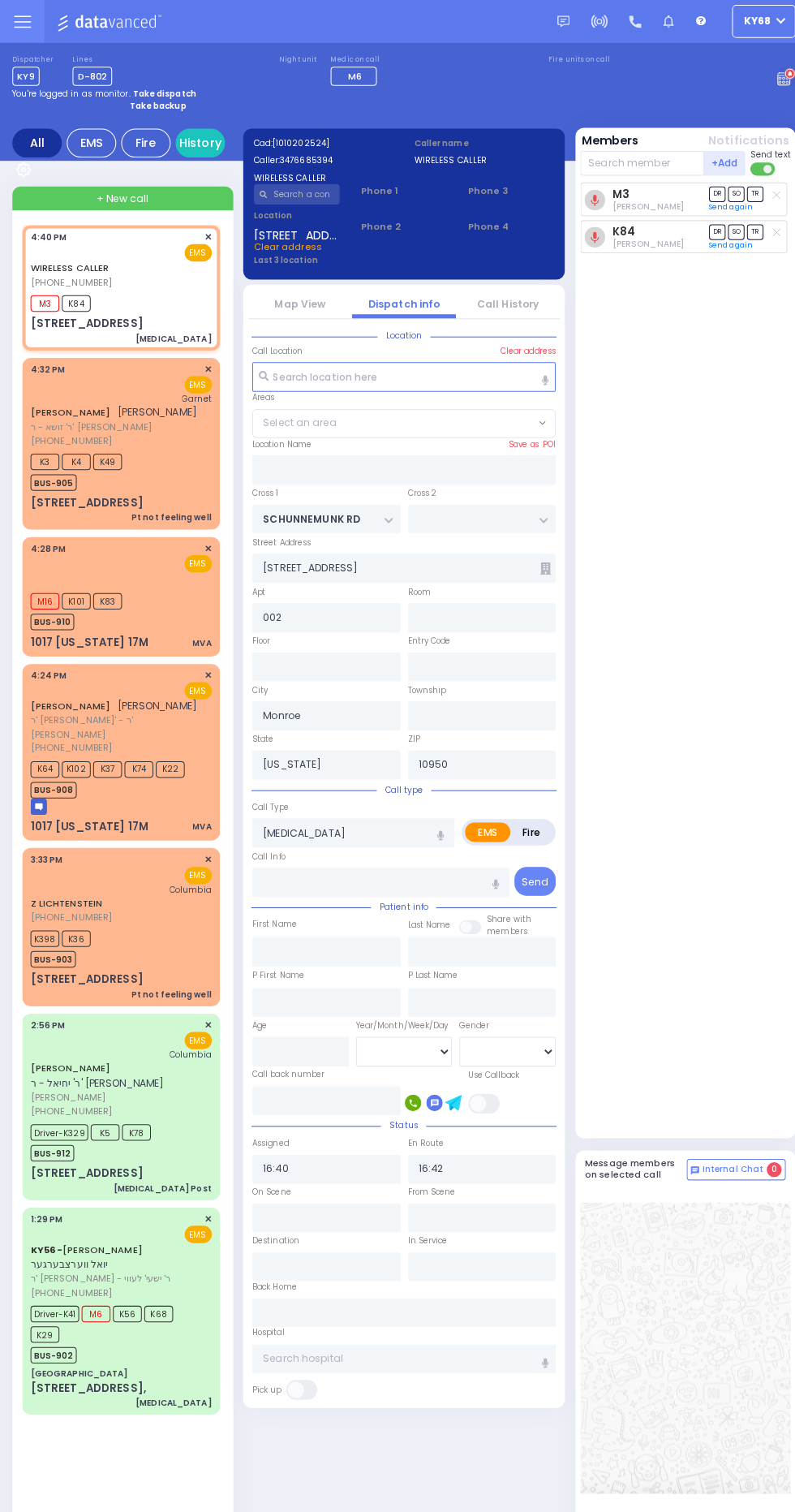
select select "[GEOGRAPHIC_DATA]"
